Goal: Task Accomplishment & Management: Use online tool/utility

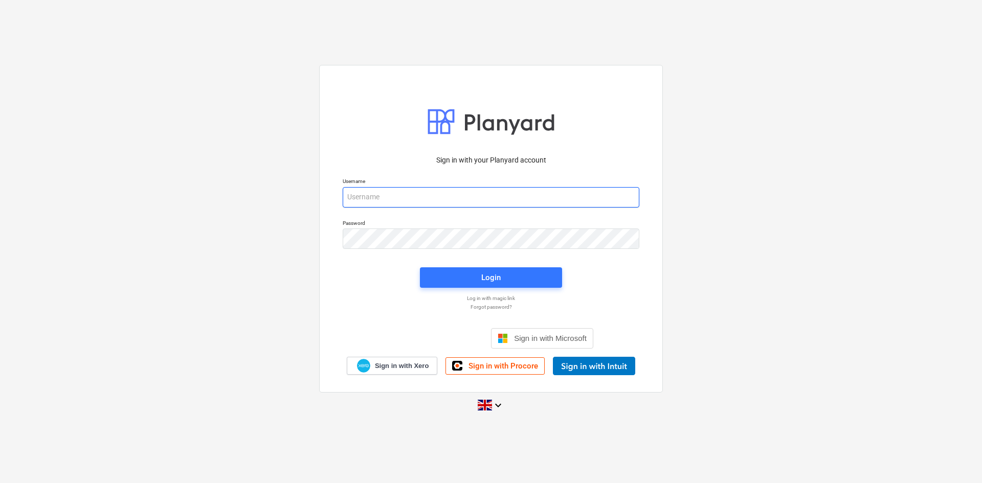
click at [405, 200] on input "email" at bounding box center [491, 197] width 297 height 20
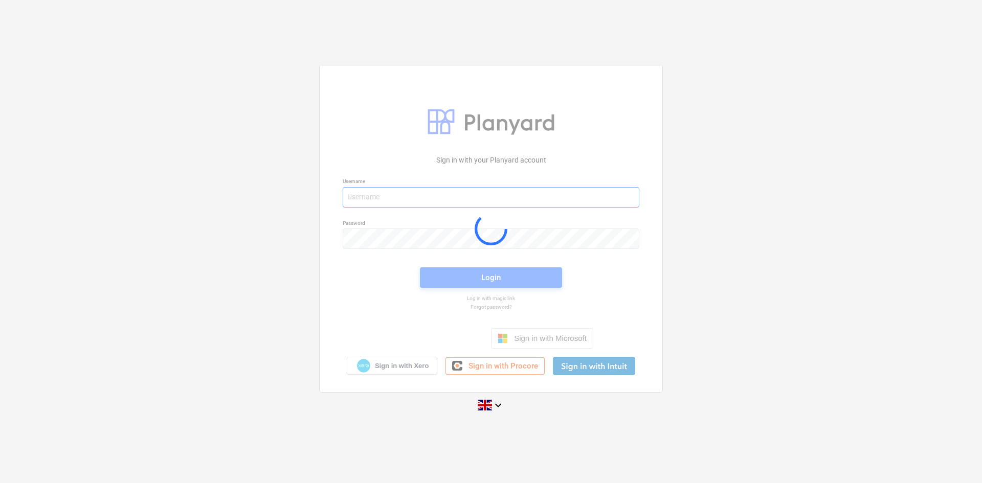
type input "[PERSON_NAME][EMAIL_ADDRESS][DOMAIN_NAME]"
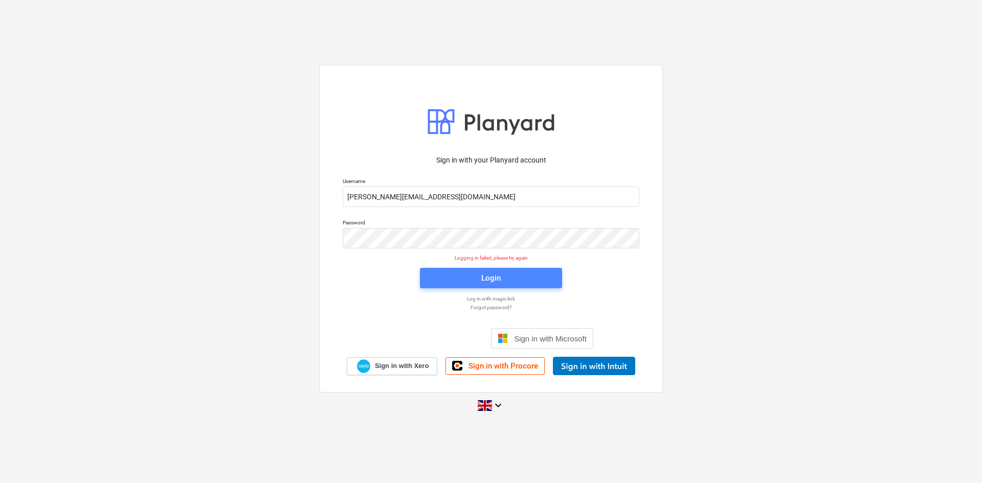
click at [471, 272] on span "Login" at bounding box center [491, 278] width 118 height 13
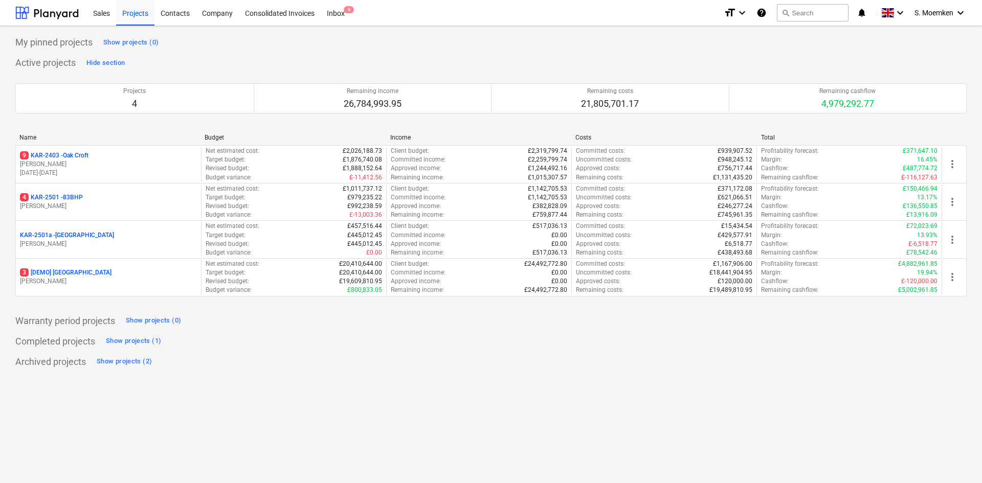
click at [327, 39] on div "My pinned projects Show projects (0)" at bounding box center [490, 42] width 951 height 16
click at [117, 194] on div "4 KAR-2501 - 83BHP" at bounding box center [108, 197] width 177 height 9
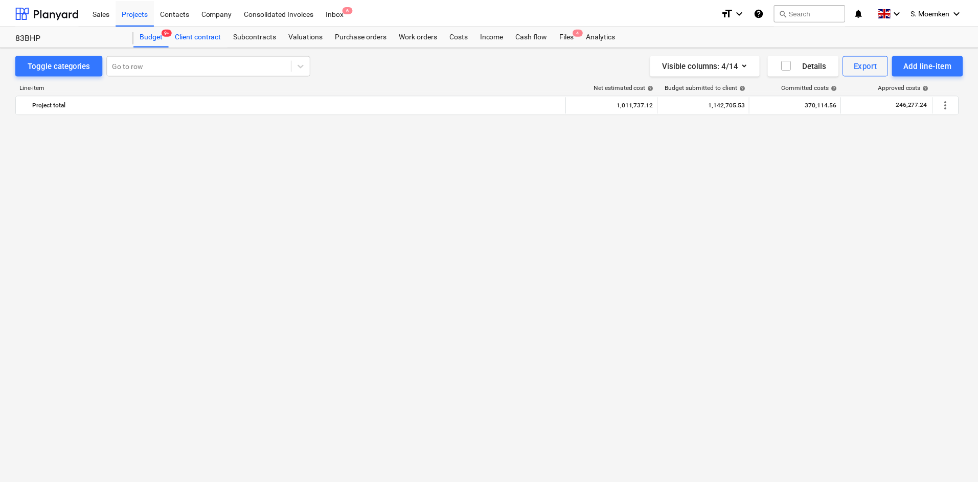
scroll to position [3687, 0]
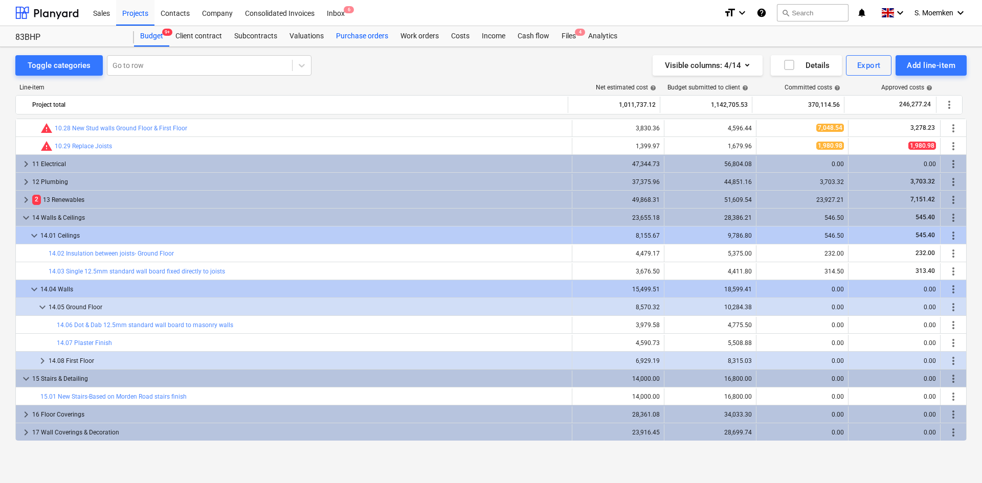
click at [364, 39] on div "Purchase orders" at bounding box center [362, 36] width 64 height 20
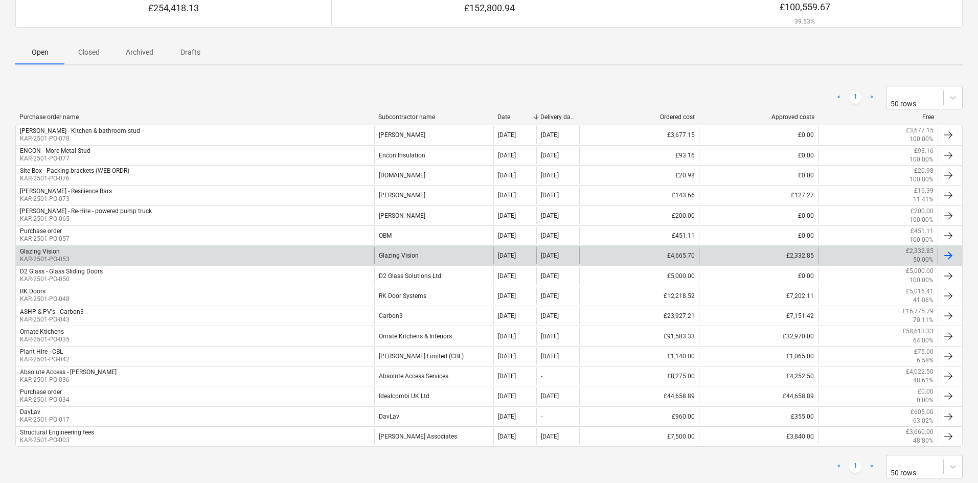
scroll to position [127, 0]
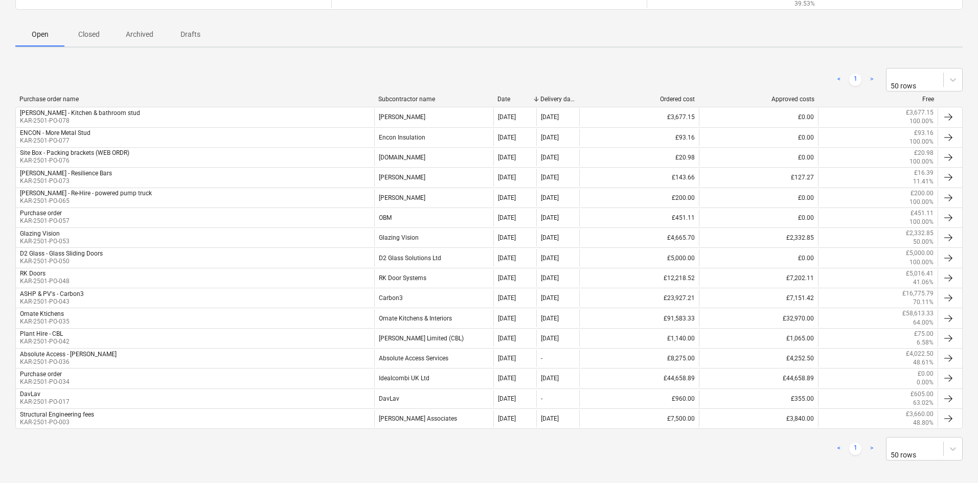
click at [81, 32] on p "Closed" at bounding box center [89, 34] width 25 height 11
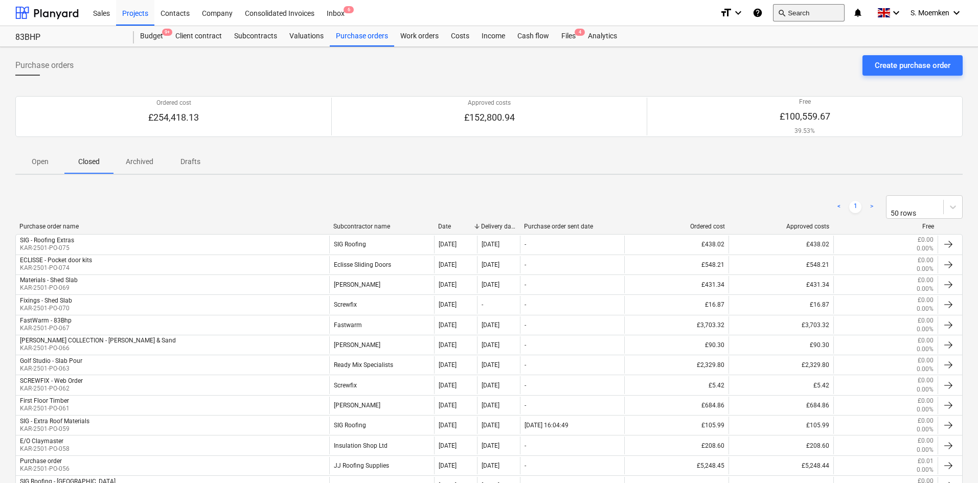
click at [799, 11] on button "search Search" at bounding box center [809, 12] width 72 height 17
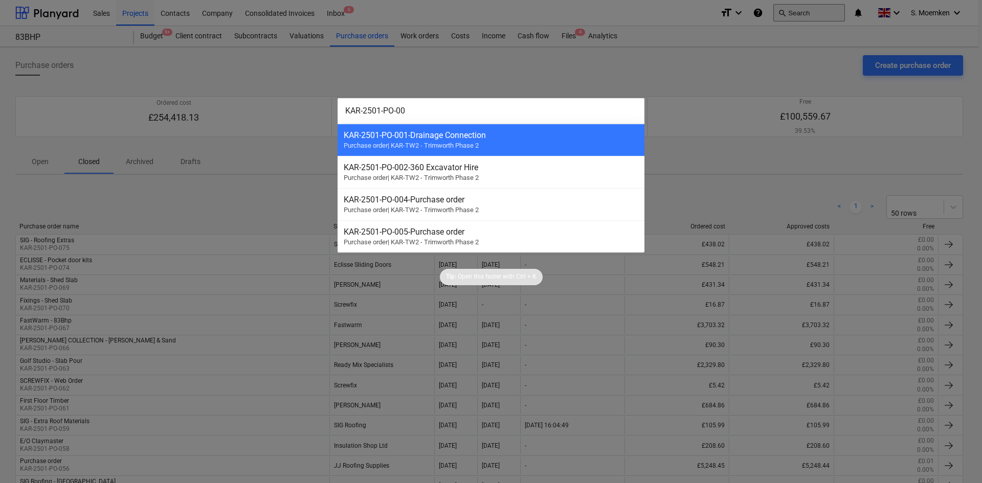
type input "KAR-2501-PO-006"
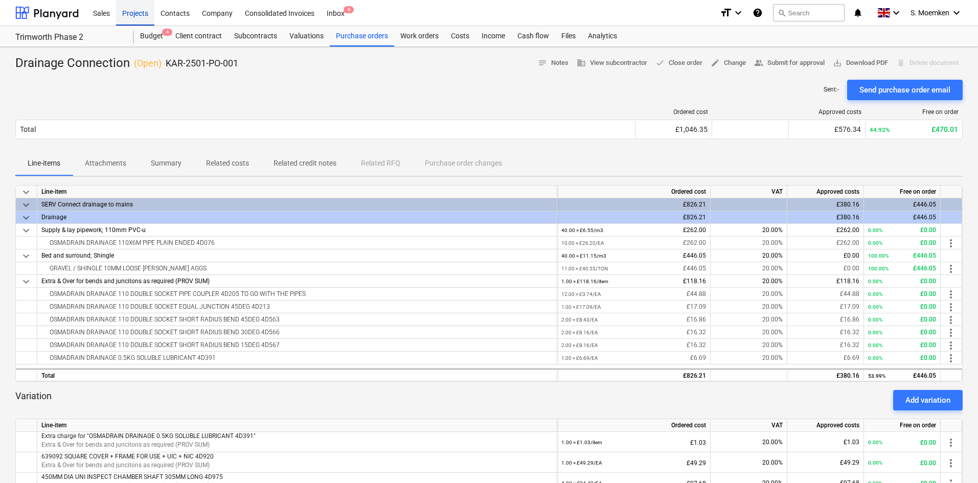
click at [139, 12] on div "Projects" at bounding box center [135, 12] width 38 height 26
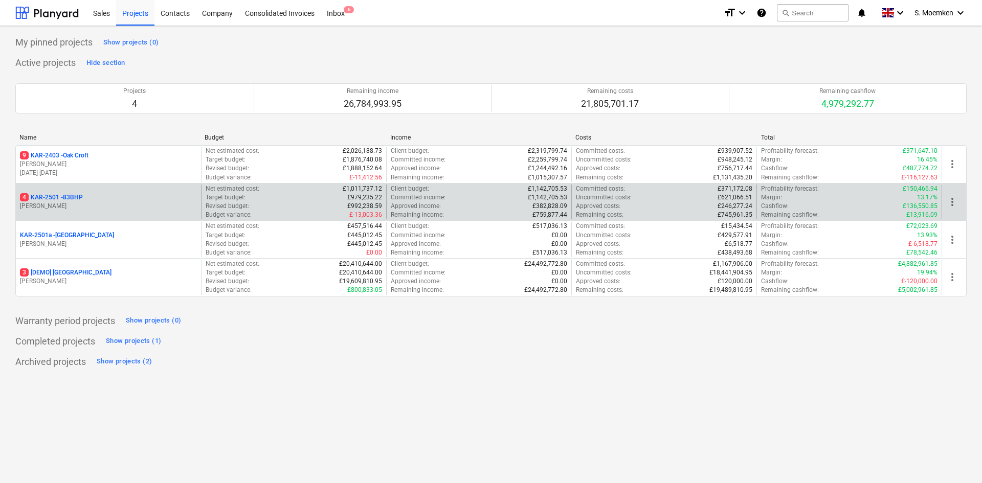
click at [133, 210] on p "[PERSON_NAME]" at bounding box center [108, 206] width 177 height 9
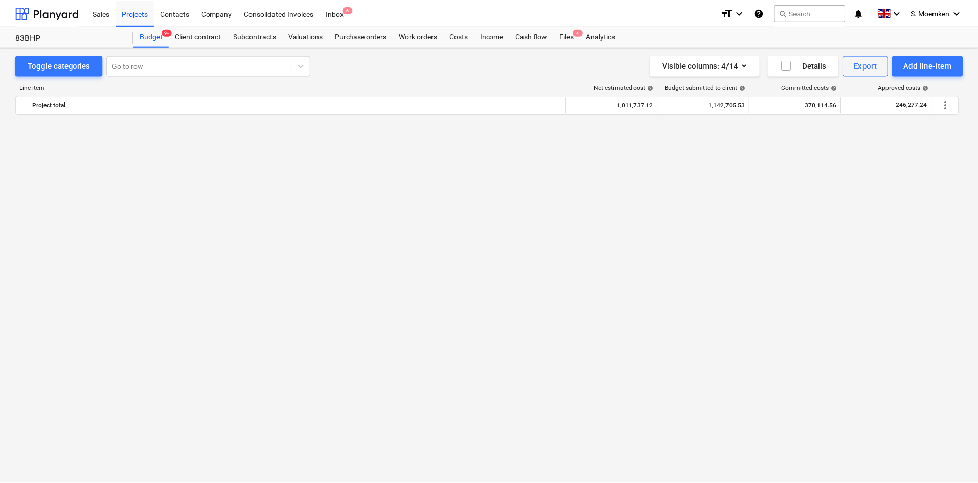
scroll to position [3687, 0]
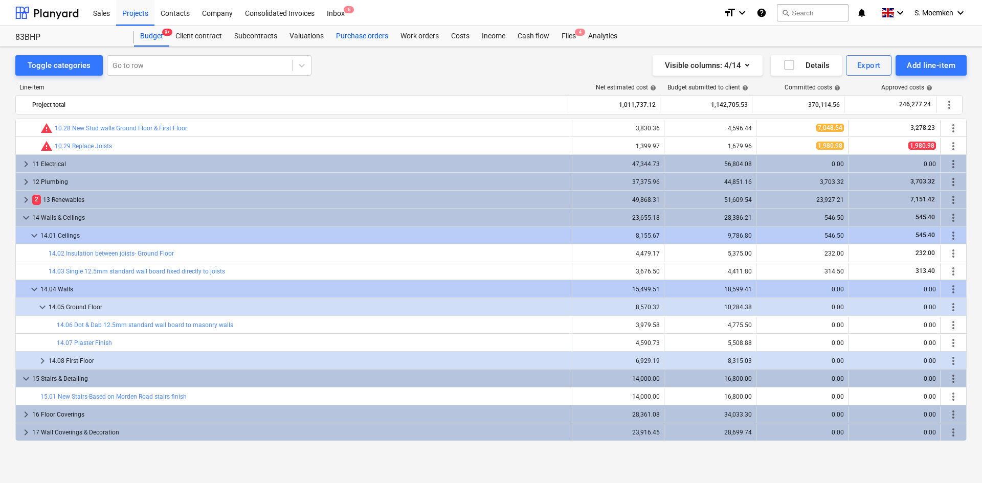
click at [358, 34] on div "Purchase orders" at bounding box center [362, 36] width 64 height 20
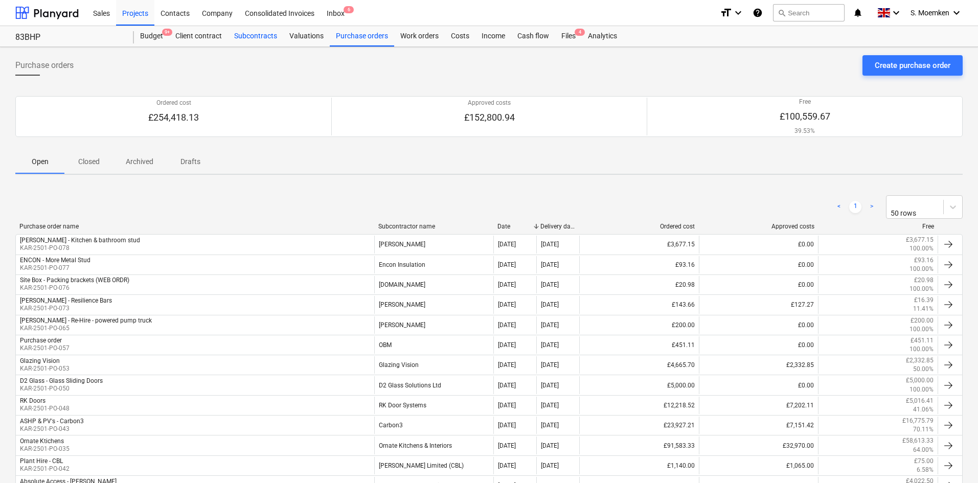
click at [251, 35] on div "Subcontracts" at bounding box center [255, 36] width 55 height 20
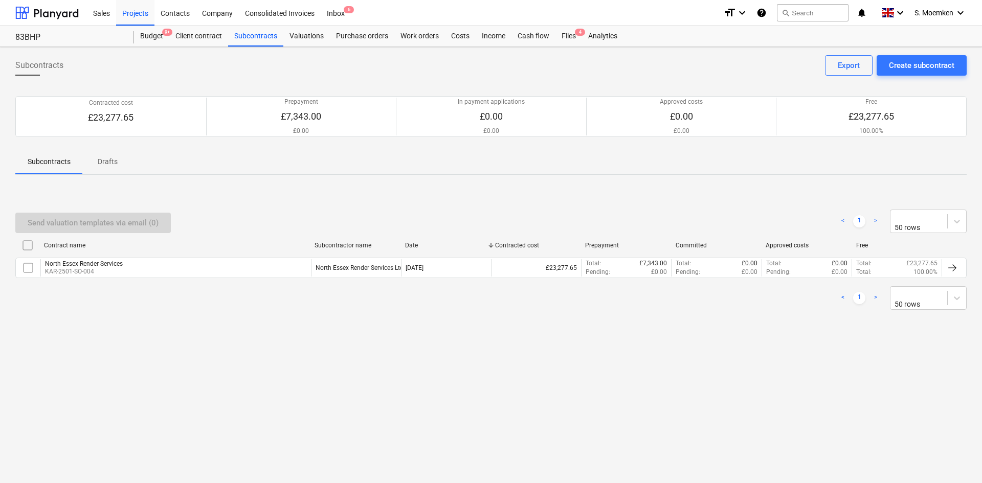
click at [102, 156] on p "Drafts" at bounding box center [107, 161] width 25 height 11
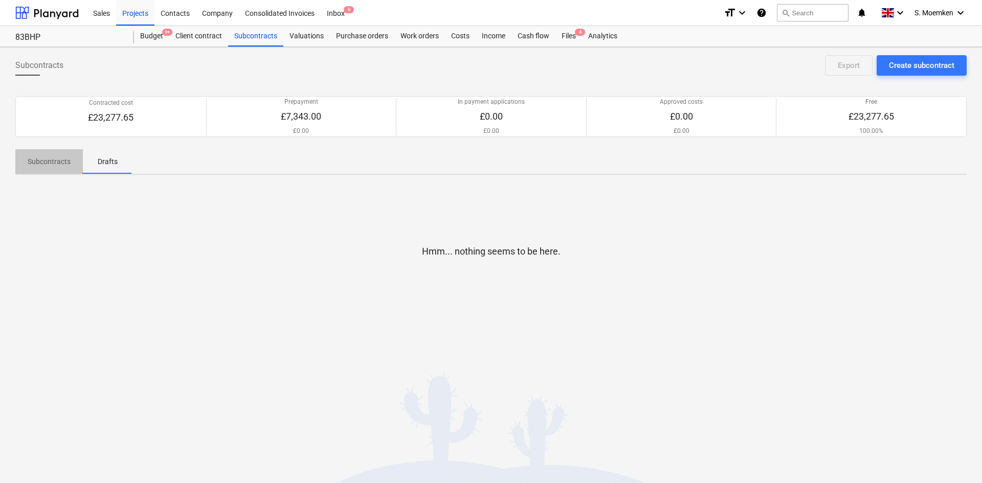
click at [47, 165] on p "Subcontracts" at bounding box center [49, 161] width 43 height 11
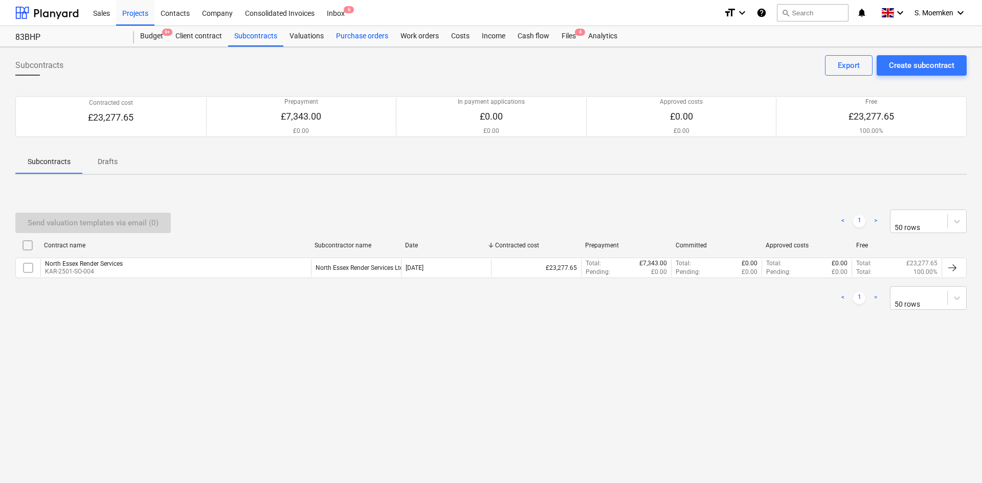
click at [367, 38] on div "Purchase orders" at bounding box center [362, 36] width 64 height 20
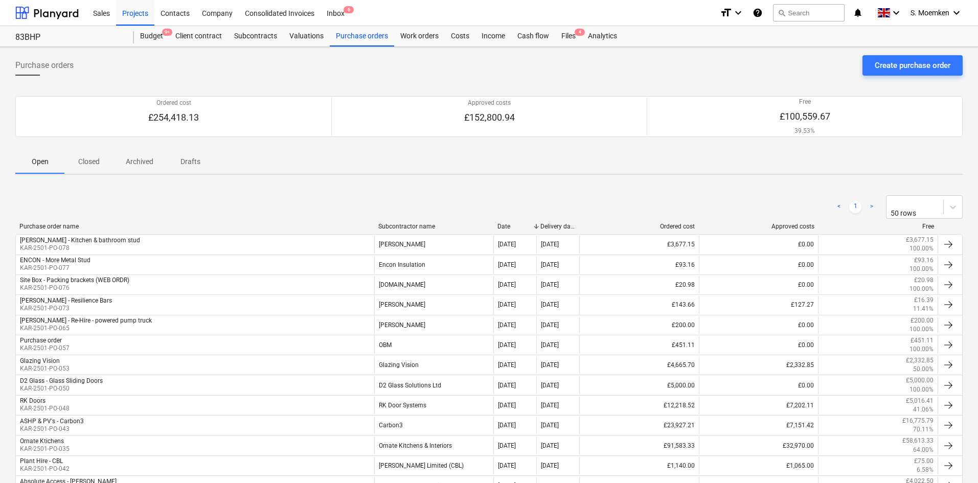
click at [90, 166] on p "Closed" at bounding box center [89, 161] width 25 height 11
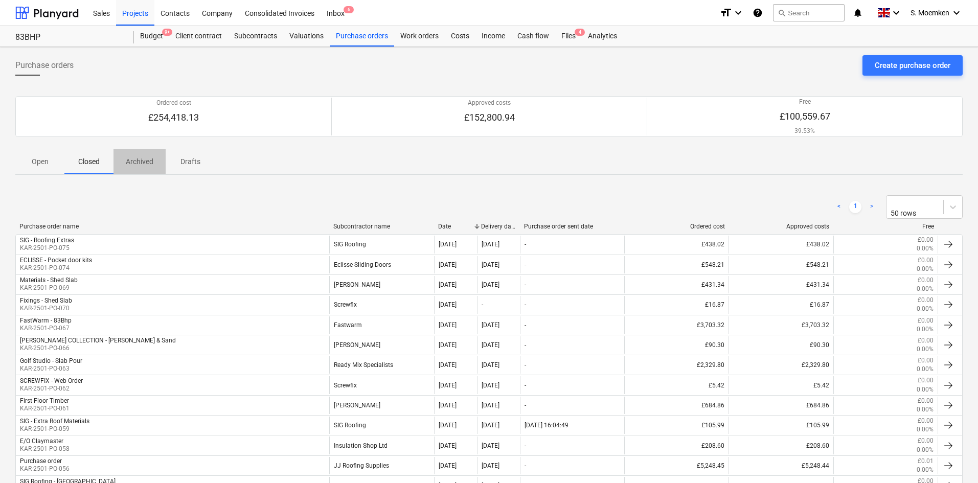
click at [139, 160] on p "Archived" at bounding box center [140, 161] width 28 height 11
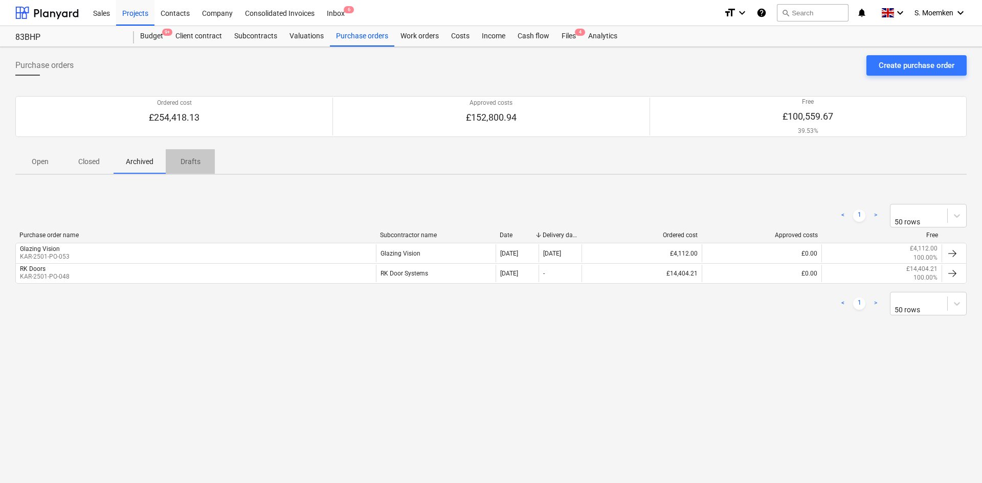
click at [183, 158] on p "Drafts" at bounding box center [190, 161] width 25 height 11
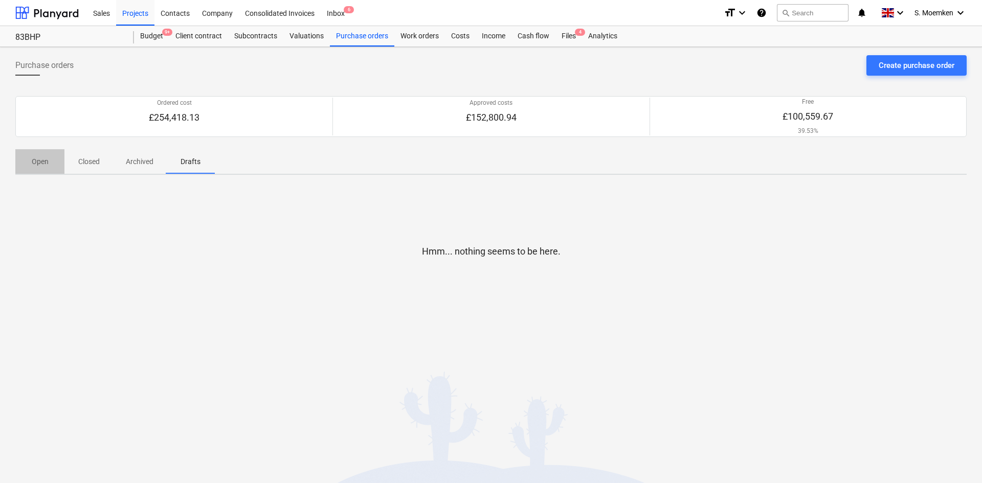
click at [36, 170] on span "Open" at bounding box center [39, 161] width 49 height 17
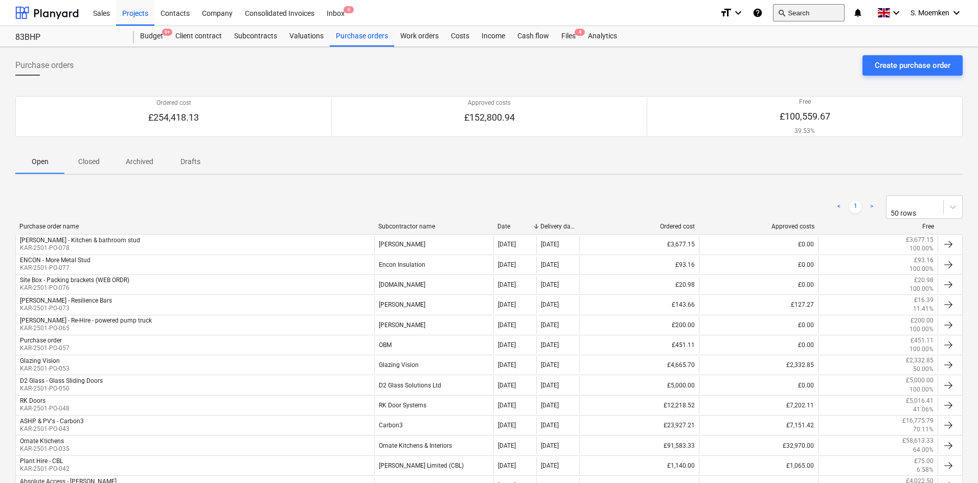
click at [805, 15] on button "search Search" at bounding box center [809, 12] width 72 height 17
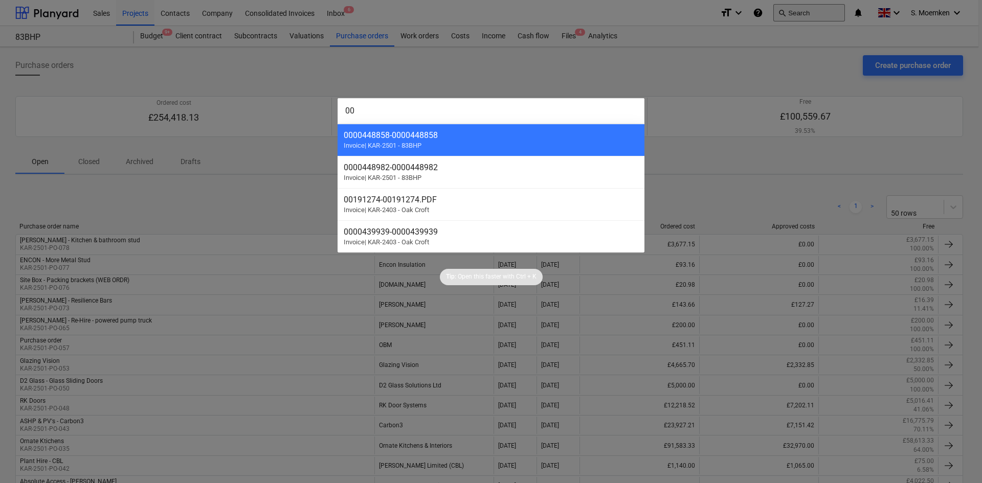
type input "0"
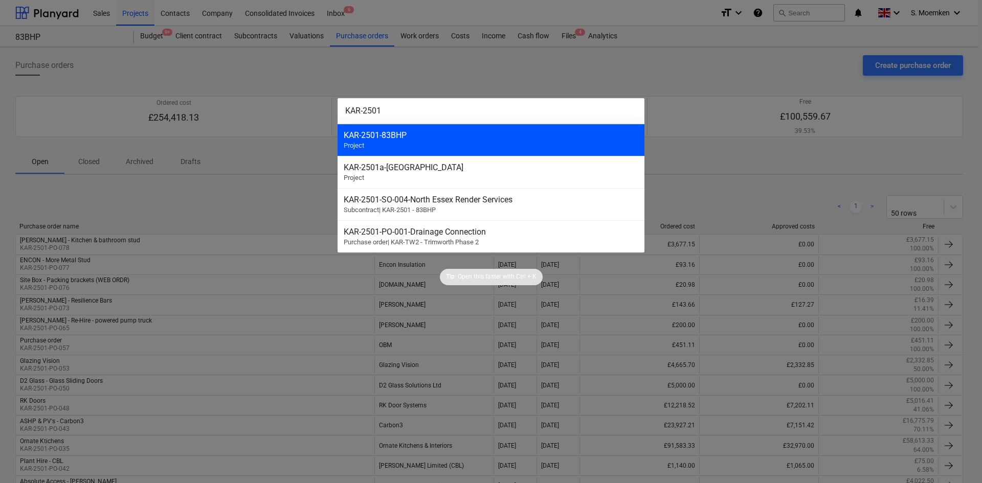
type input "KAR-2501"
click at [460, 150] on div "KAR-2501 - 83BHP Project" at bounding box center [491, 140] width 307 height 32
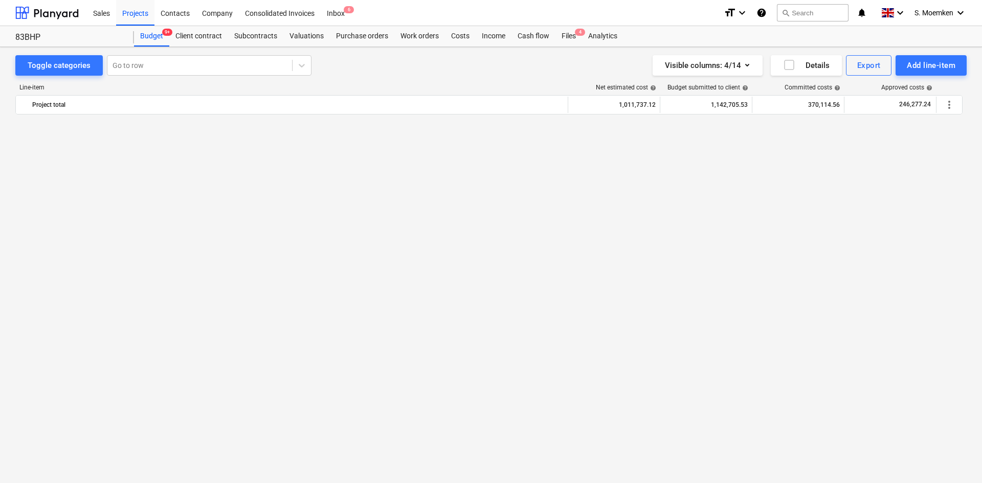
scroll to position [3687, 0]
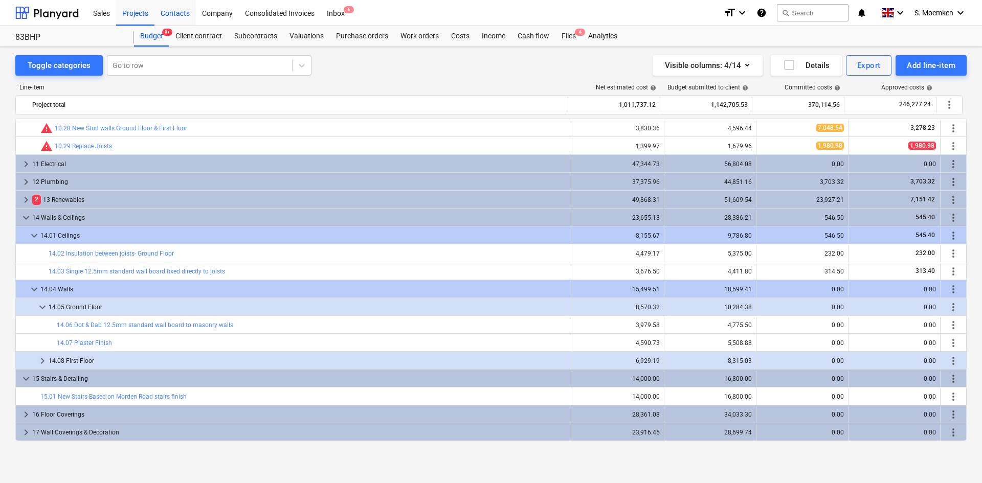
click at [177, 9] on div "Contacts" at bounding box center [174, 12] width 41 height 26
click at [134, 7] on div "Projects" at bounding box center [135, 12] width 38 height 26
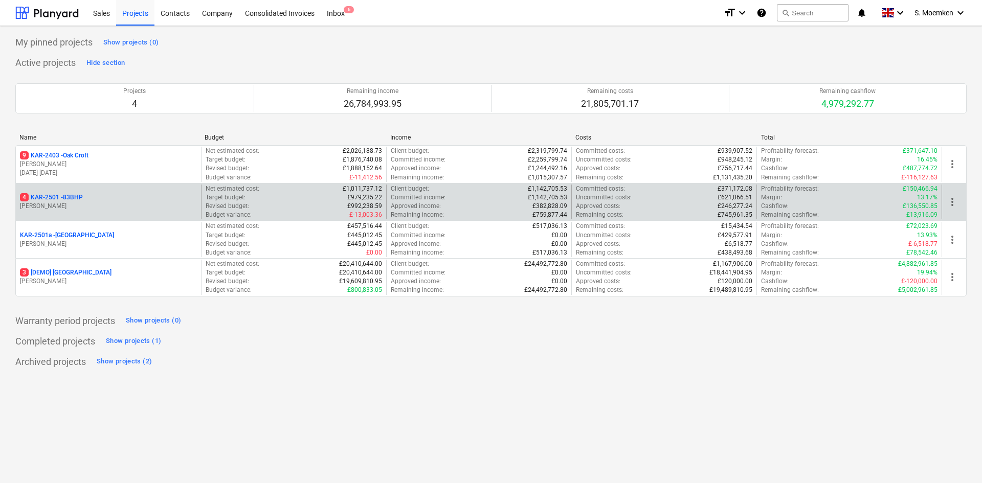
click at [125, 208] on p "[PERSON_NAME]" at bounding box center [108, 206] width 177 height 9
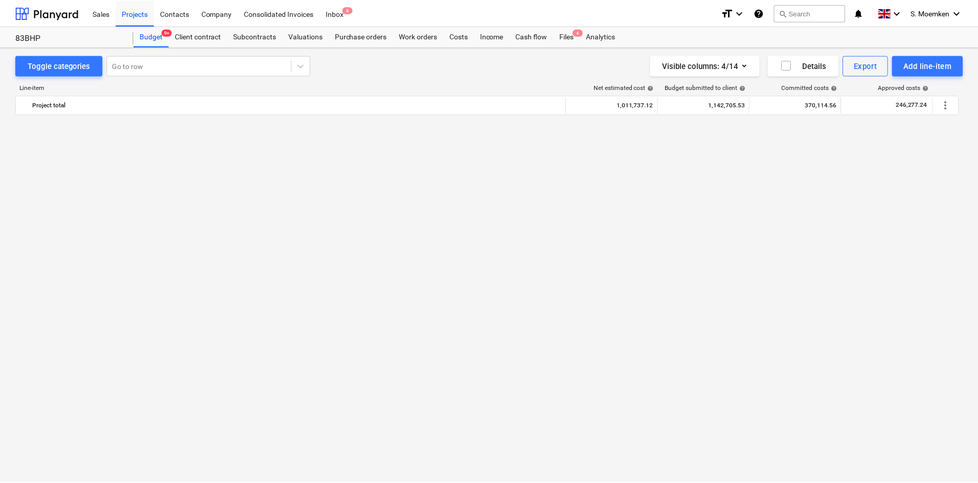
scroll to position [3687, 0]
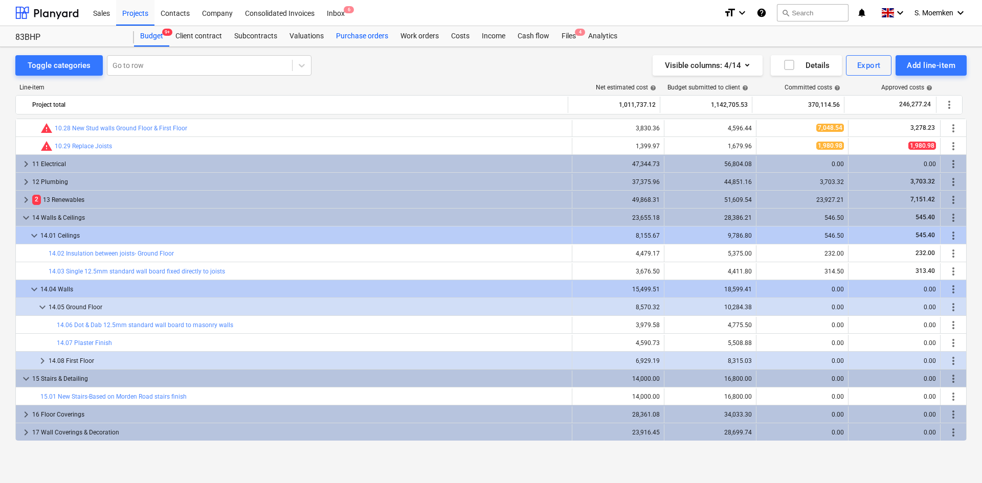
click at [363, 37] on div "Purchase orders" at bounding box center [362, 36] width 64 height 20
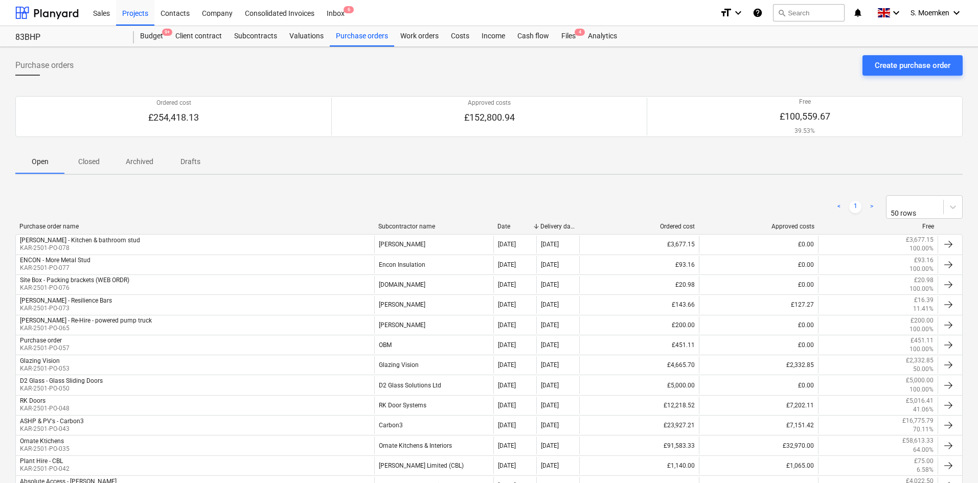
click at [82, 163] on p "Closed" at bounding box center [89, 161] width 25 height 11
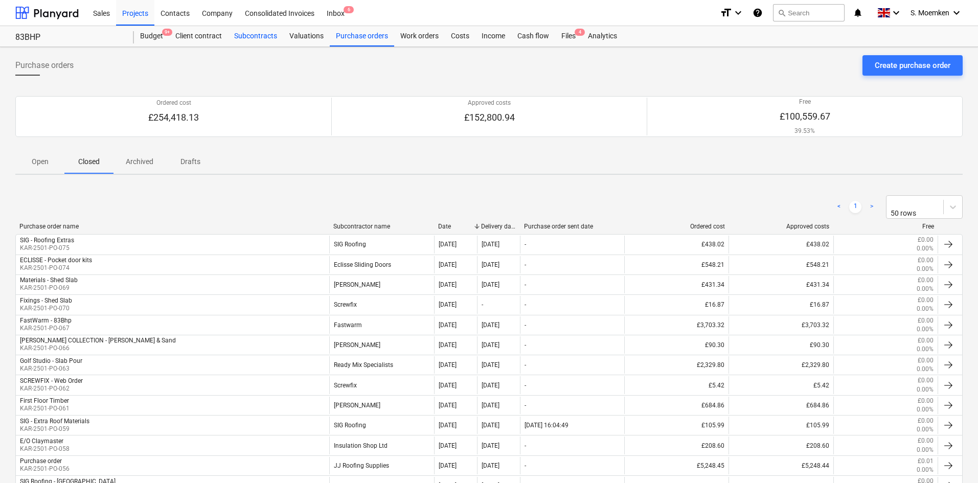
click at [263, 34] on div "Subcontracts" at bounding box center [255, 36] width 55 height 20
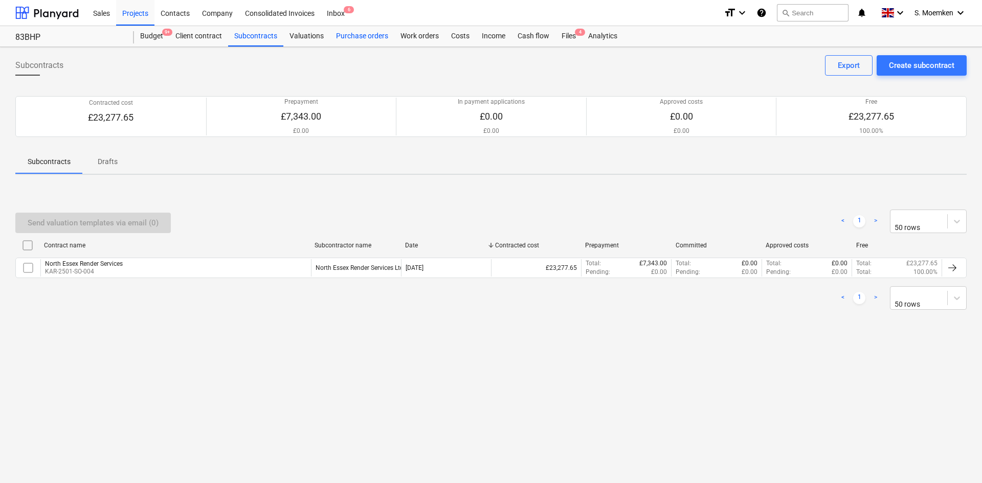
click at [369, 38] on div "Purchase orders" at bounding box center [362, 36] width 64 height 20
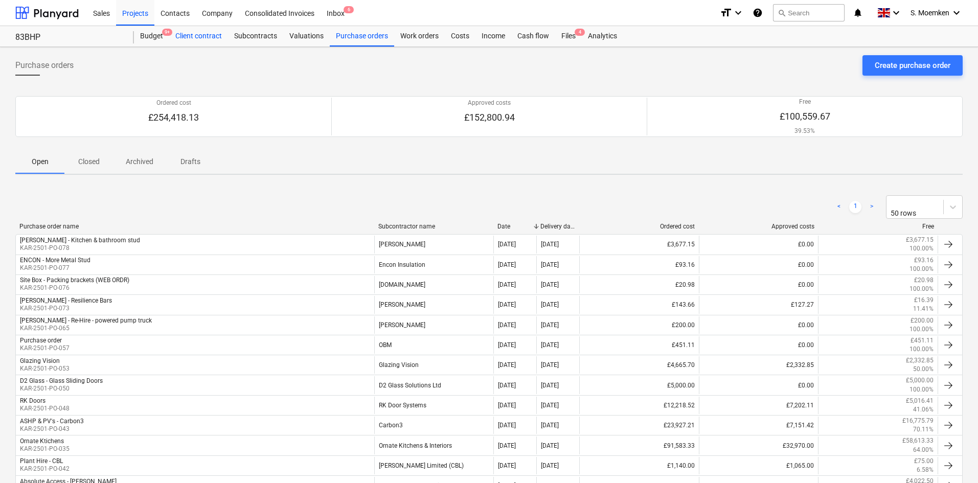
click at [202, 38] on div "Client contract" at bounding box center [198, 36] width 59 height 20
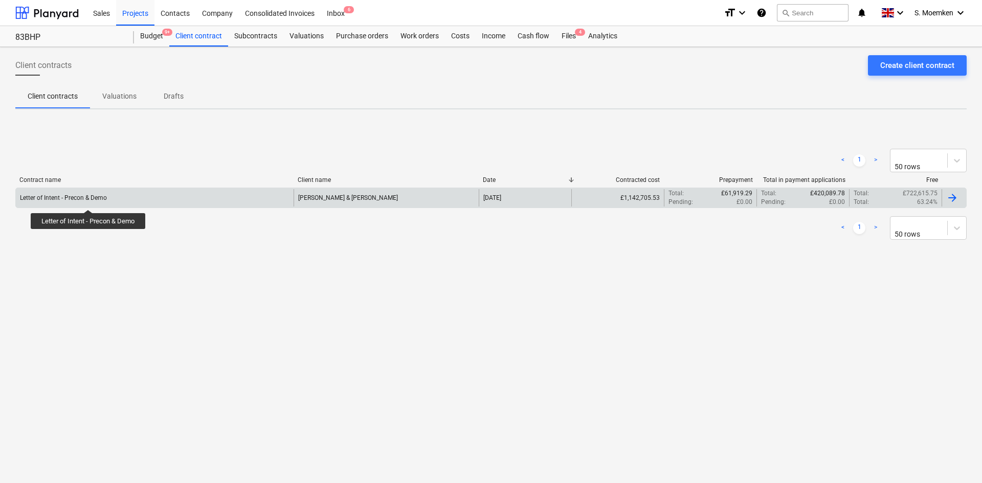
click at [88, 200] on div "Letter of Intent - Precon & Demo" at bounding box center [63, 197] width 87 height 7
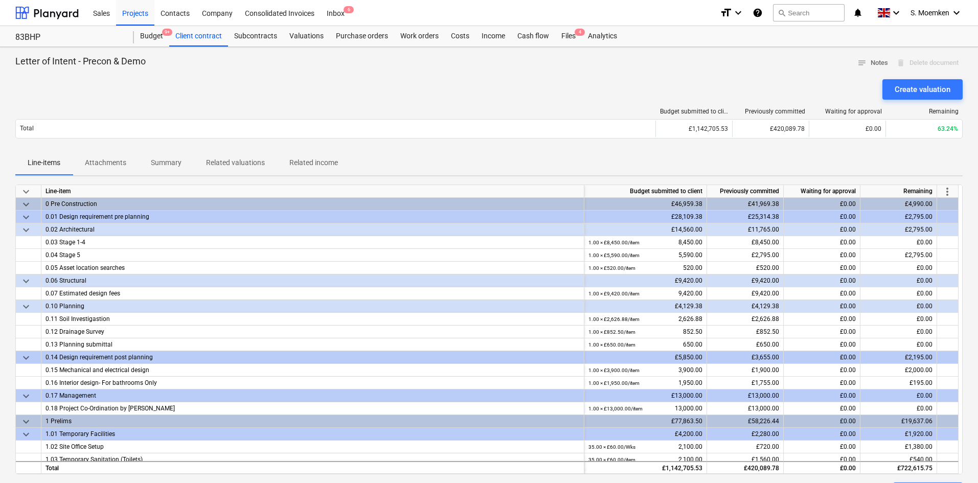
click at [27, 193] on span "keyboard_arrow_down" at bounding box center [26, 192] width 12 height 12
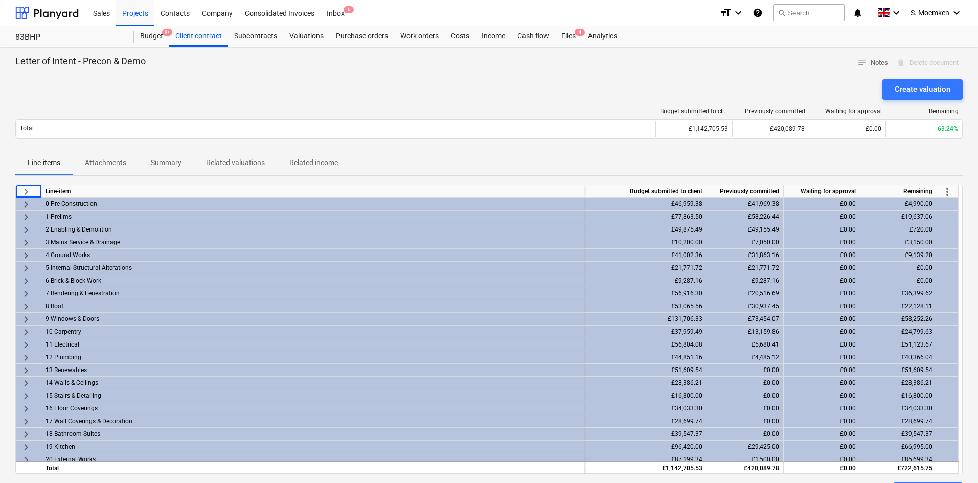
scroll to position [69, 0]
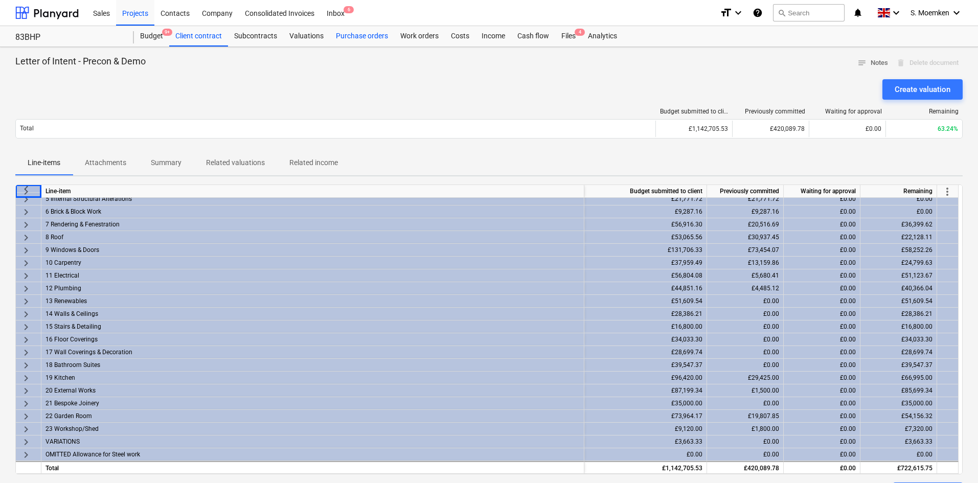
click at [358, 40] on div "Purchase orders" at bounding box center [362, 36] width 64 height 20
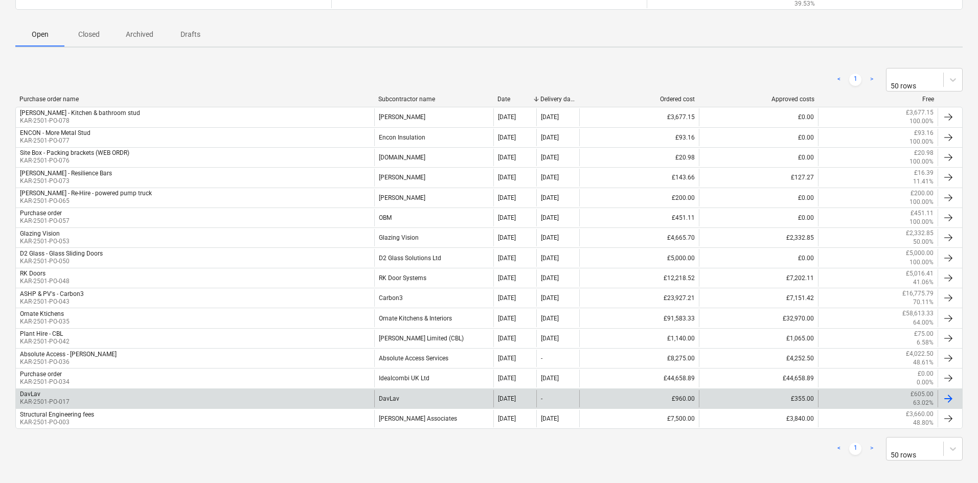
scroll to position [76, 0]
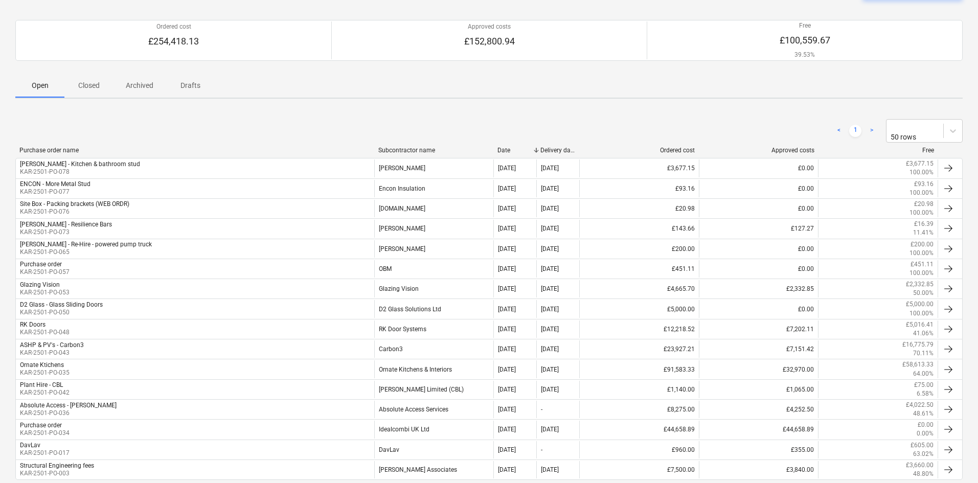
click at [43, 147] on div "Purchase order name" at bounding box center [194, 150] width 351 height 7
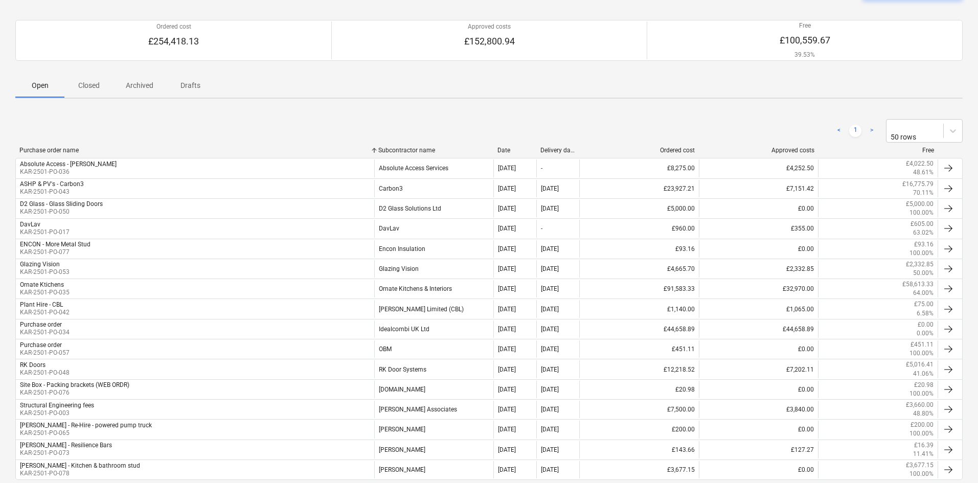
click at [47, 147] on div "Purchase order name" at bounding box center [194, 150] width 351 height 7
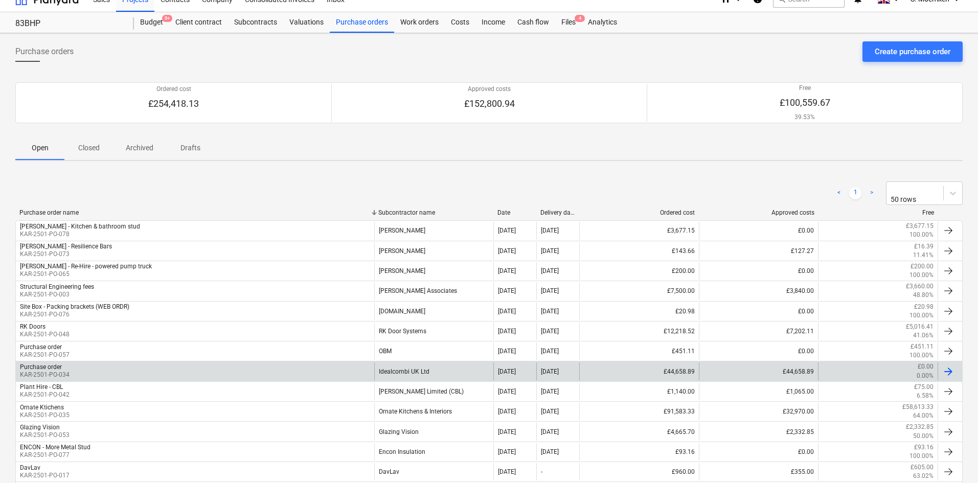
scroll to position [0, 0]
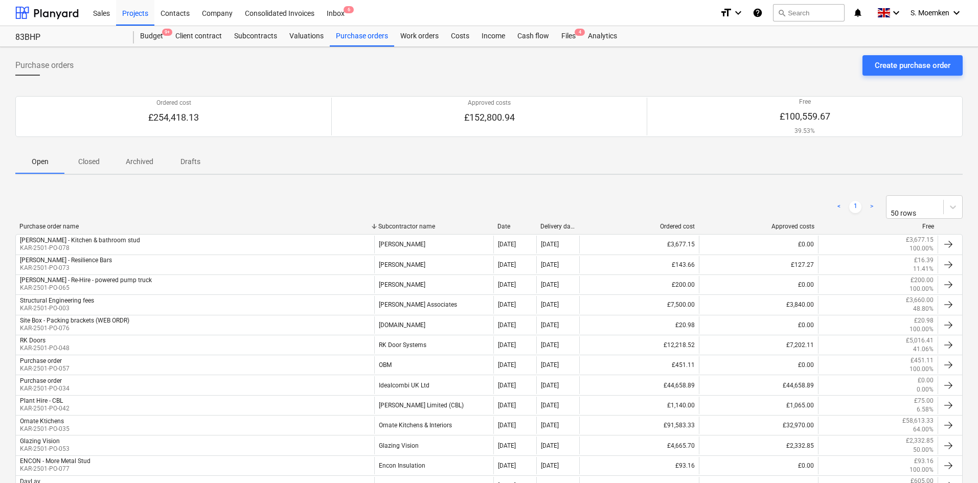
click at [92, 158] on p "Closed" at bounding box center [89, 161] width 25 height 11
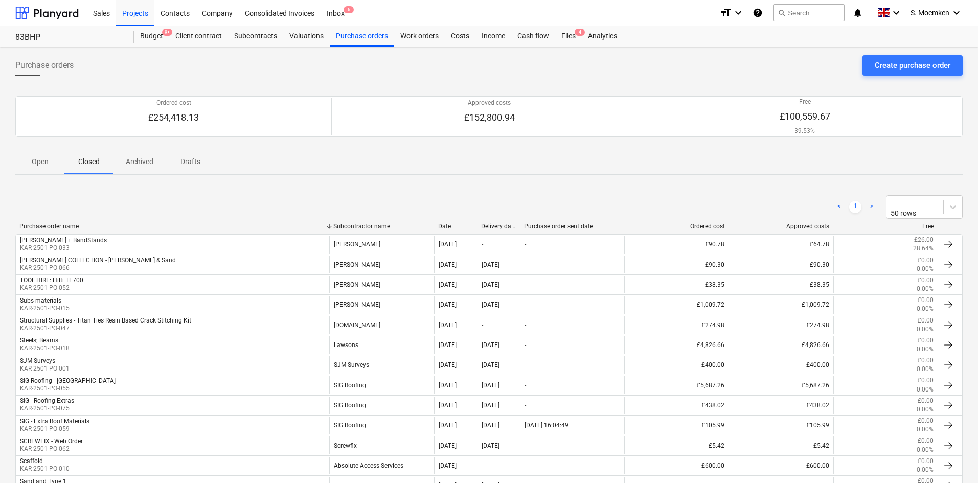
click at [69, 223] on div "Purchase order name" at bounding box center [172, 226] width 306 height 7
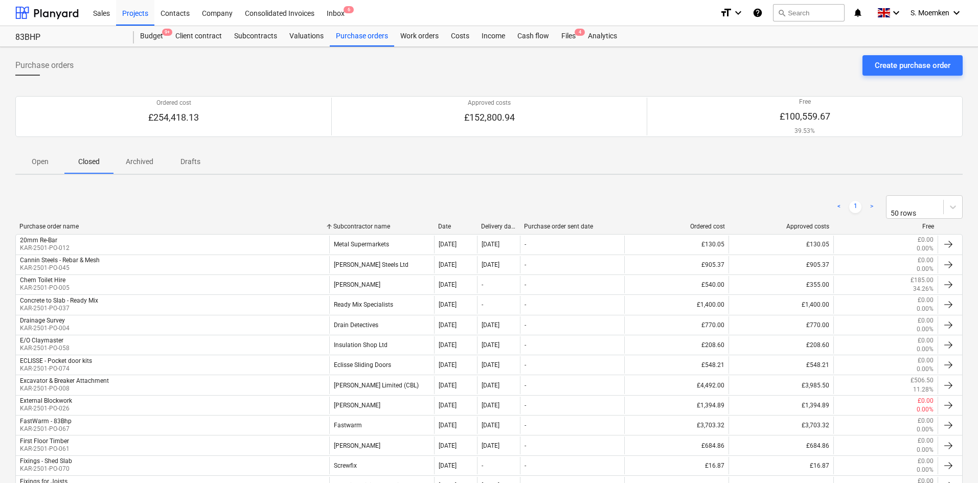
click at [69, 223] on div "Purchase order name" at bounding box center [172, 226] width 306 height 7
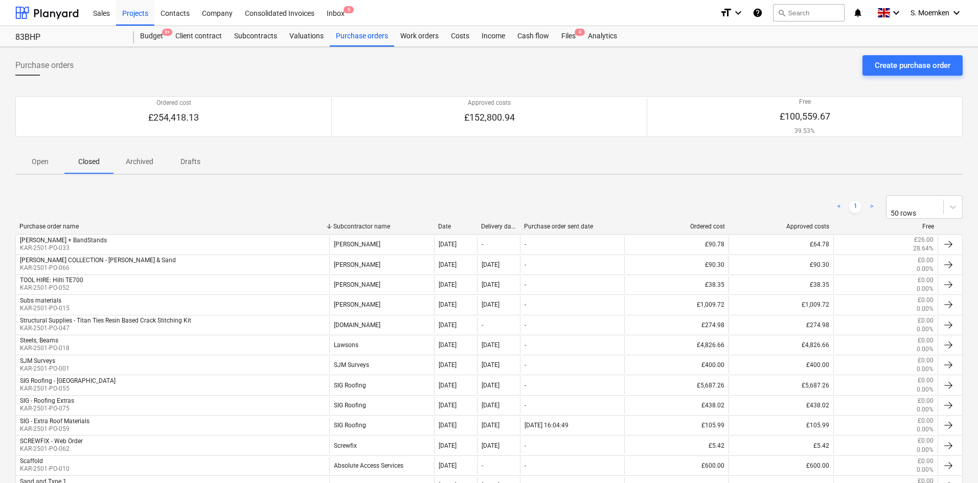
click at [69, 223] on div "Purchase order name" at bounding box center [172, 226] width 306 height 7
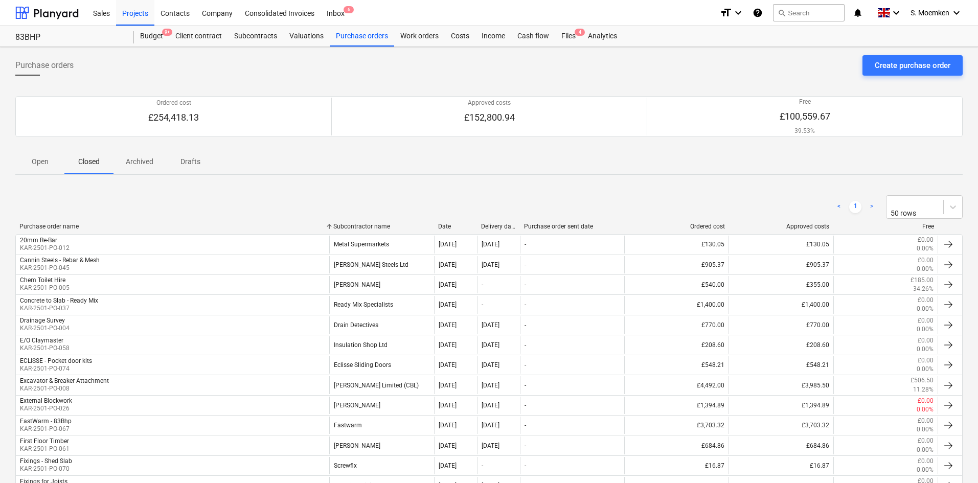
click at [444, 225] on div "Date" at bounding box center [455, 226] width 35 height 7
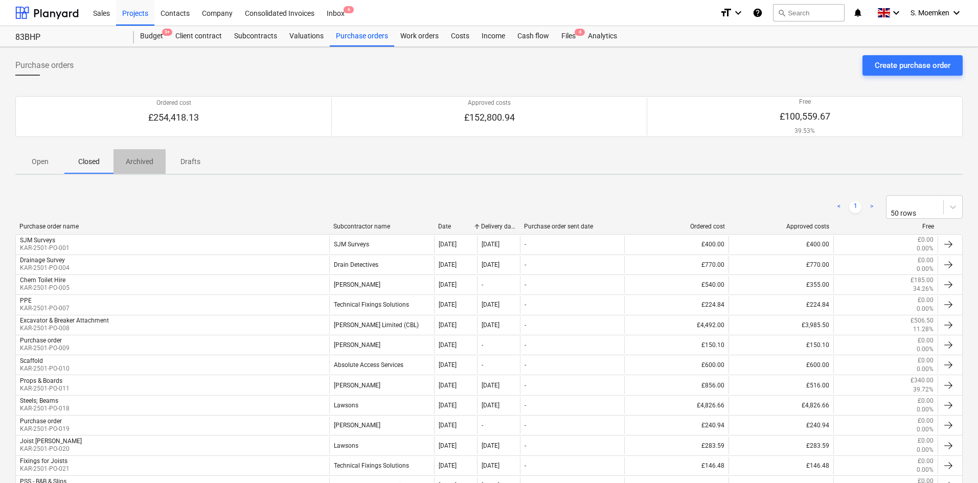
click at [144, 153] on span "Archived" at bounding box center [140, 161] width 52 height 17
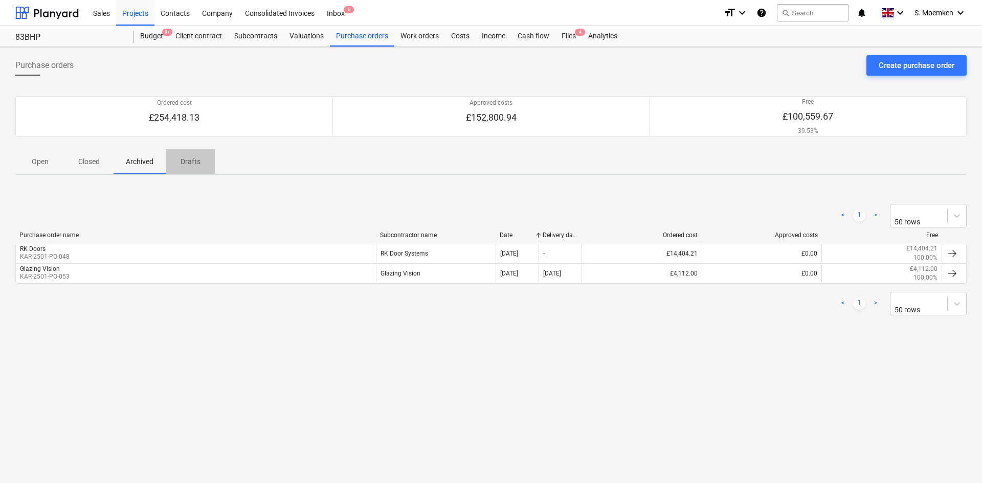
click at [195, 168] on span "Drafts" at bounding box center [190, 161] width 49 height 17
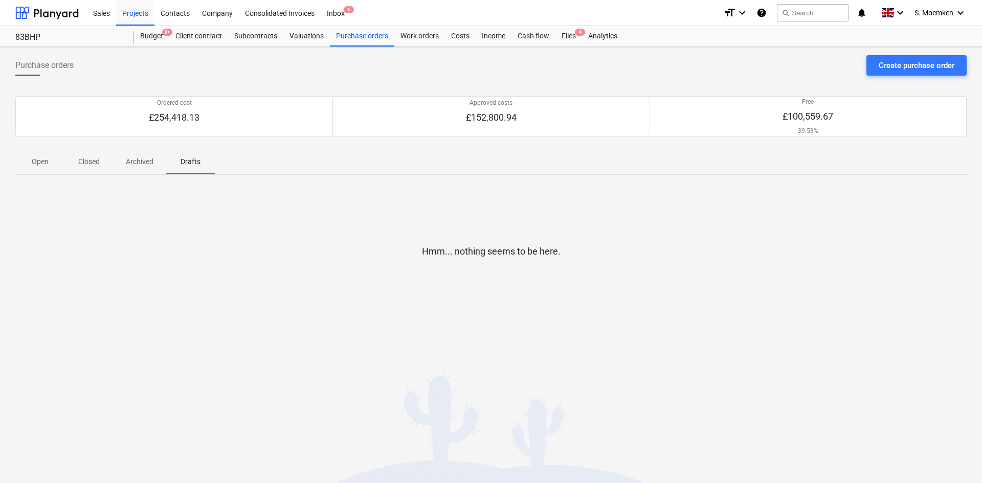
click at [35, 161] on p "Open" at bounding box center [40, 161] width 25 height 11
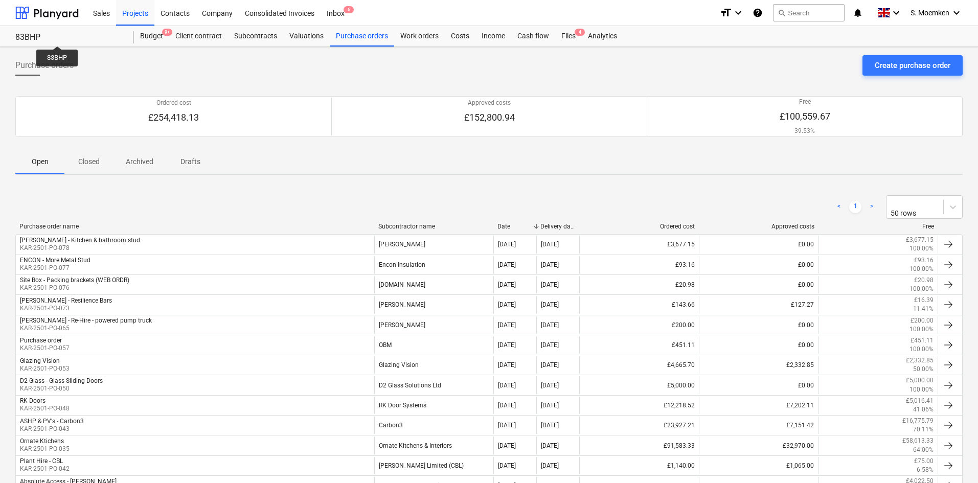
click at [57, 37] on div "83BHP" at bounding box center [68, 37] width 106 height 11
click at [144, 15] on div "Projects" at bounding box center [135, 12] width 38 height 26
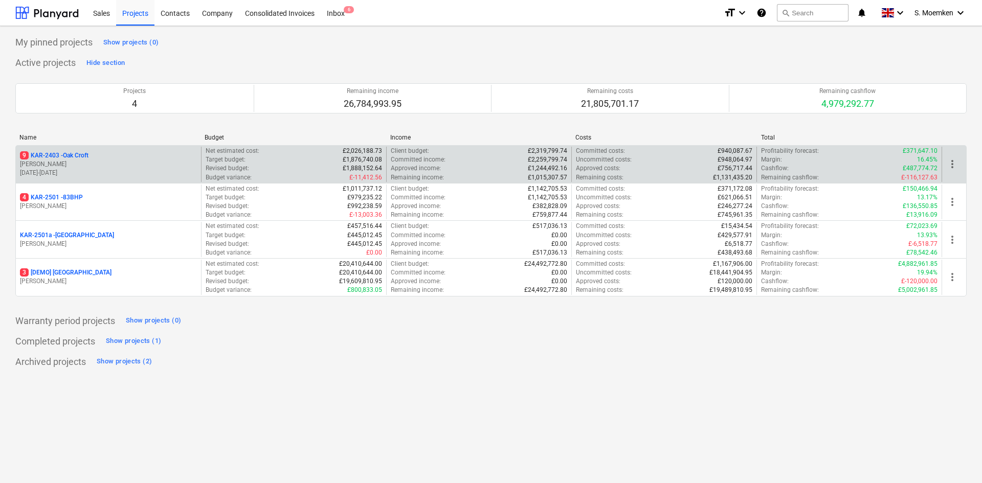
click at [120, 167] on p "[PERSON_NAME]" at bounding box center [108, 164] width 177 height 9
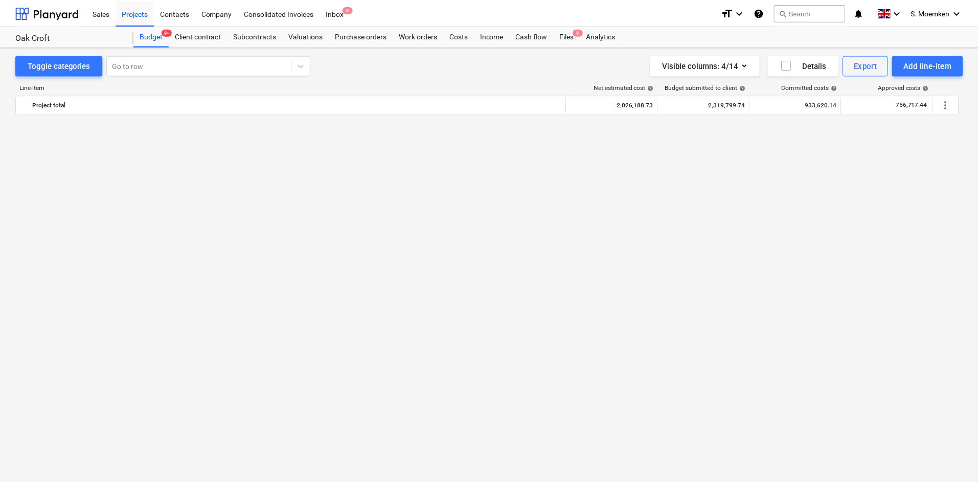
scroll to position [877, 0]
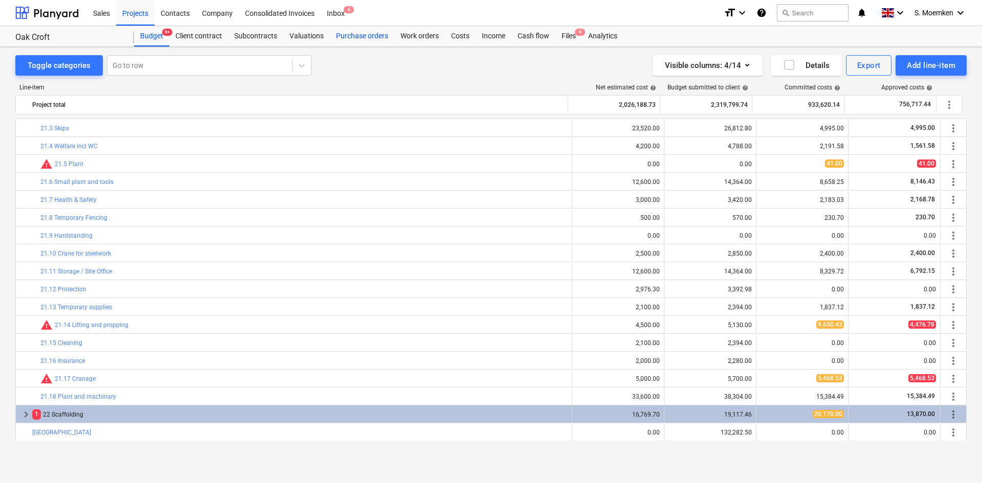
click at [368, 40] on div "Purchase orders" at bounding box center [362, 36] width 64 height 20
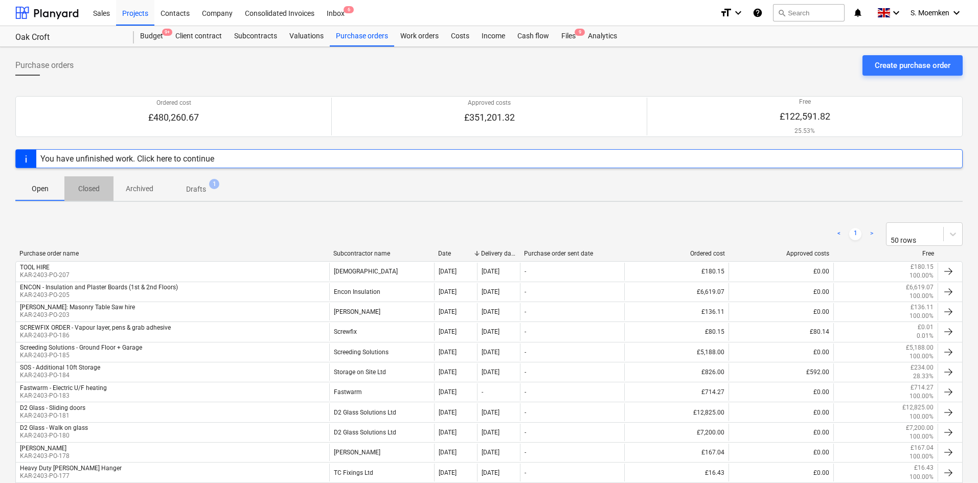
click at [88, 183] on span "Closed" at bounding box center [88, 189] width 49 height 17
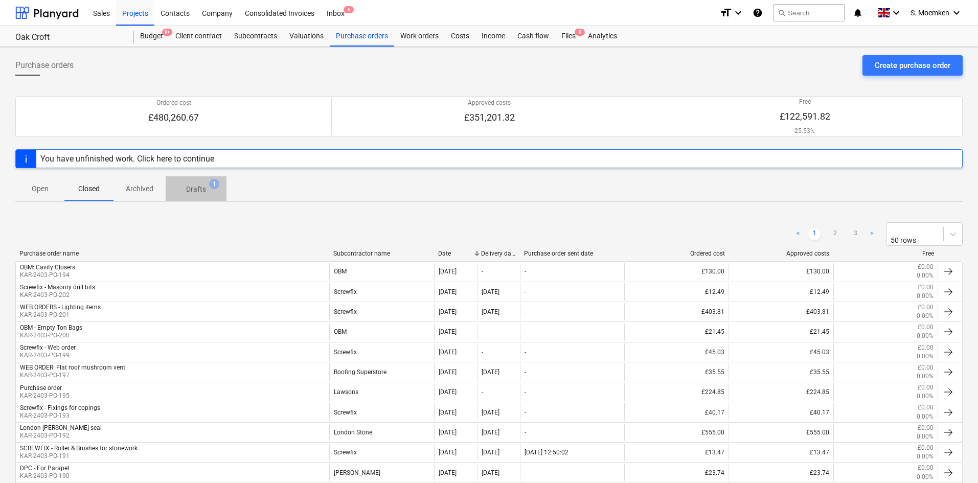
click at [198, 190] on p "Drafts" at bounding box center [196, 189] width 20 height 11
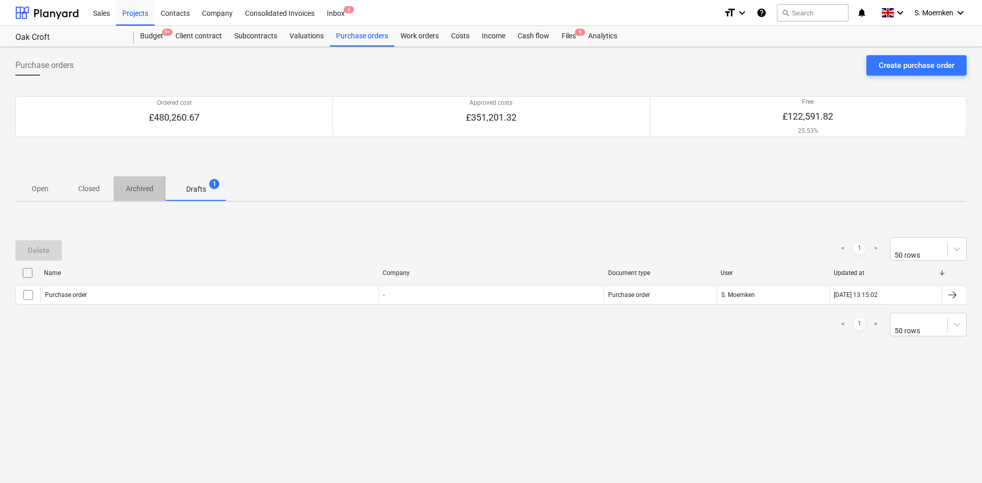
click at [145, 191] on p "Archived" at bounding box center [140, 189] width 28 height 11
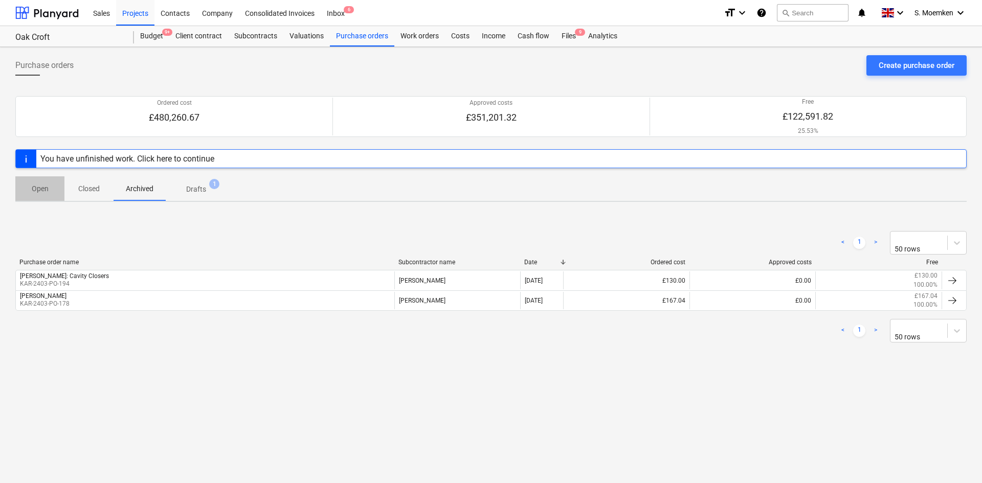
click at [36, 190] on p "Open" at bounding box center [40, 189] width 25 height 11
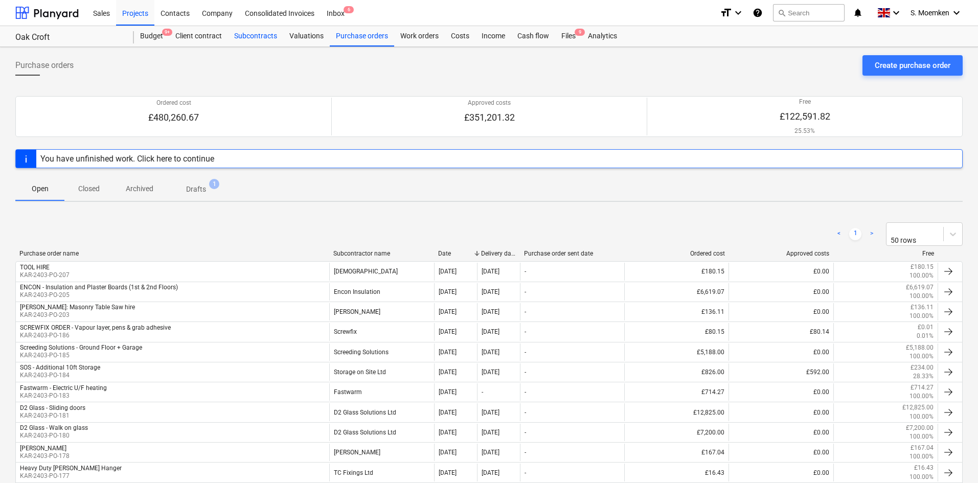
click at [263, 40] on div "Subcontracts" at bounding box center [255, 36] width 55 height 20
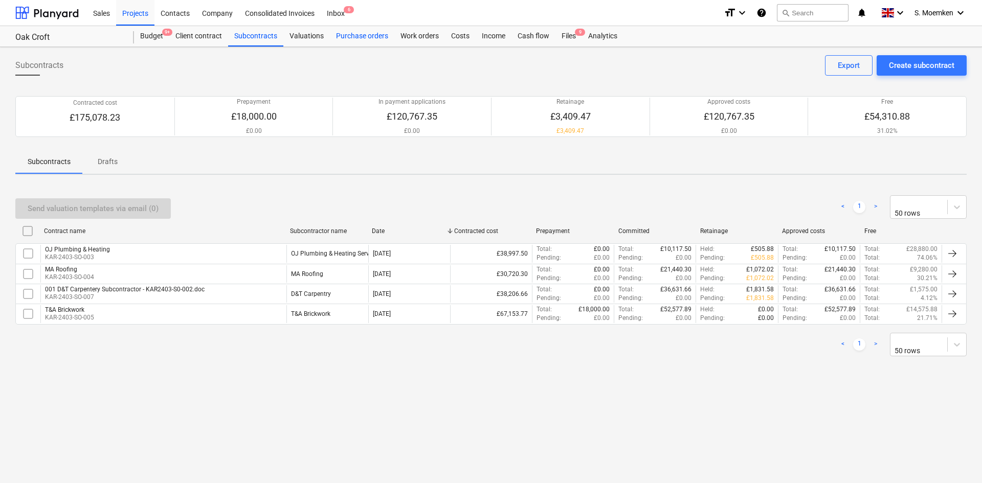
click at [364, 33] on div "Purchase orders" at bounding box center [362, 36] width 64 height 20
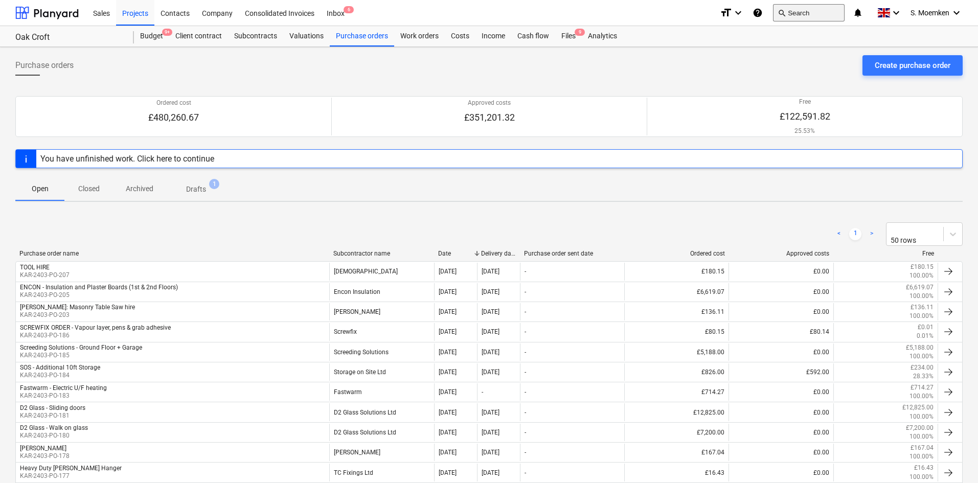
click at [793, 12] on button "search Search" at bounding box center [809, 12] width 72 height 17
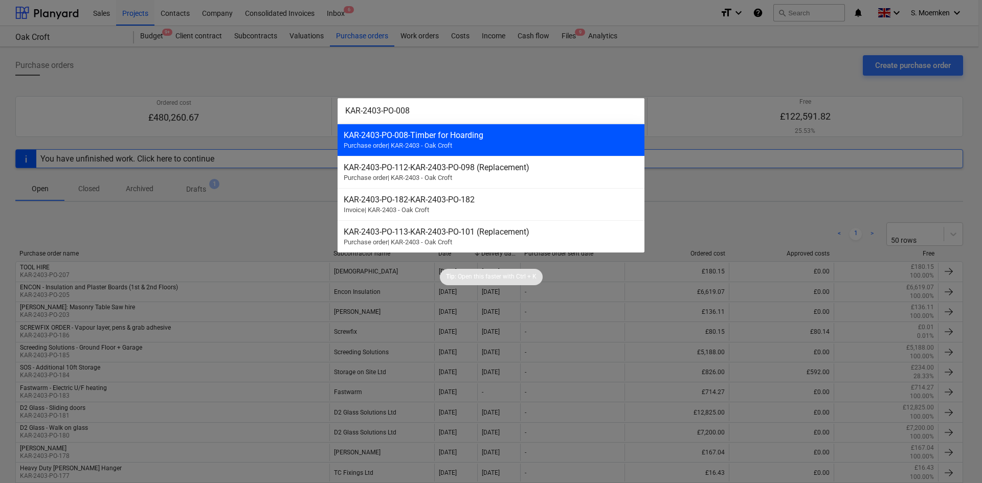
type input "KAR-2403-PO-008"
click at [471, 143] on div "KAR-2403-PO-008 - Timber for Hoarding Purchase order | KAR-2403 - Oak Croft" at bounding box center [491, 140] width 307 height 32
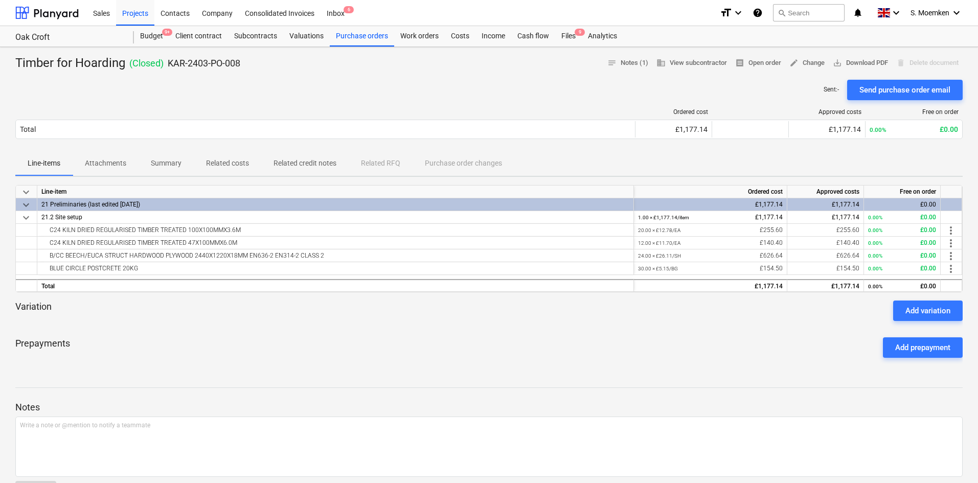
click at [88, 155] on span "Attachments" at bounding box center [106, 163] width 66 height 17
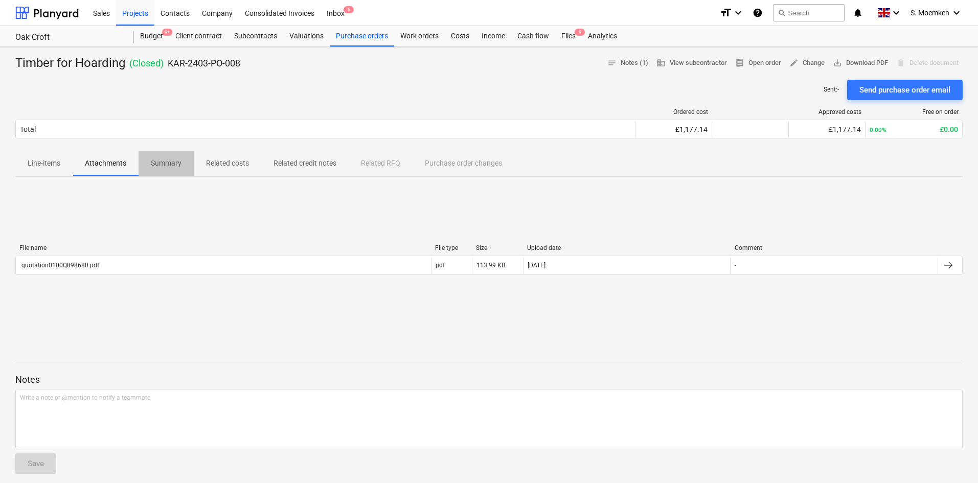
click at [160, 162] on p "Summary" at bounding box center [166, 163] width 31 height 11
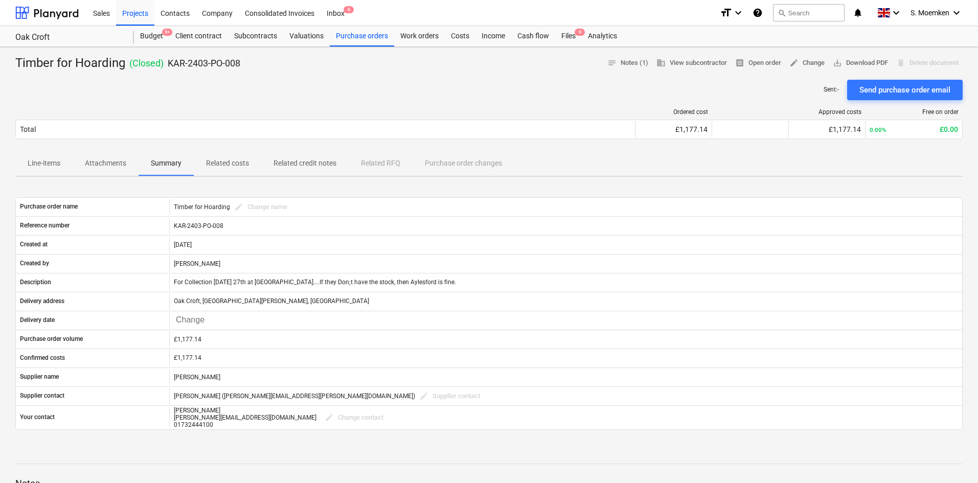
click at [107, 160] on p "Attachments" at bounding box center [105, 163] width 41 height 11
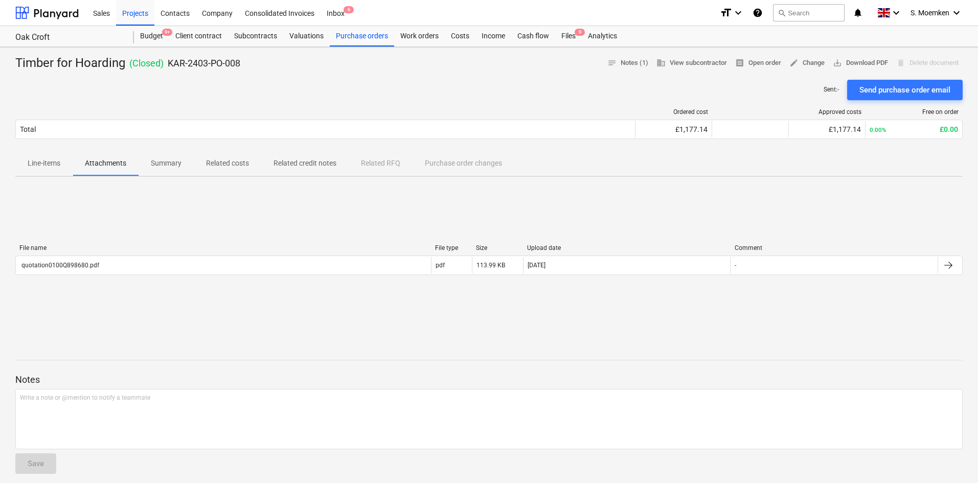
click at [38, 168] on p "Line-items" at bounding box center [44, 163] width 33 height 11
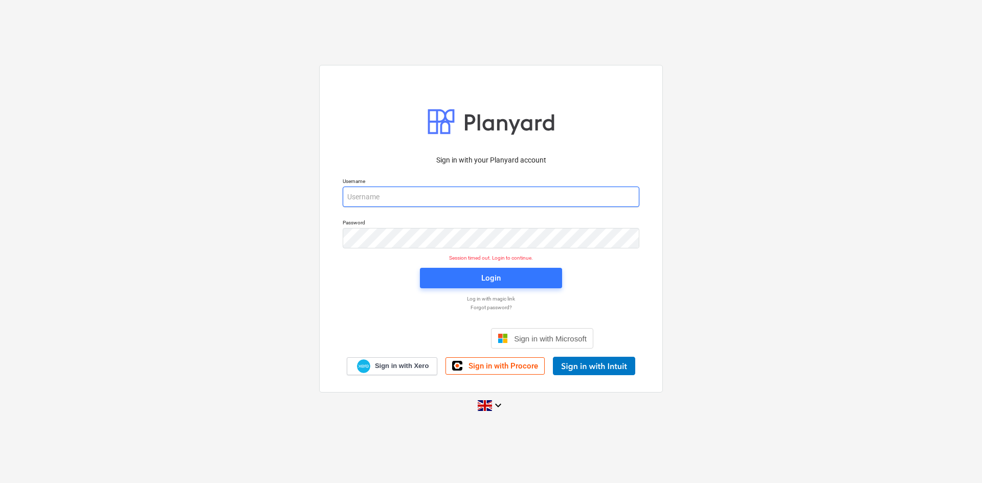
click at [442, 196] on input "email" at bounding box center [491, 197] width 297 height 20
type input "[PERSON_NAME][EMAIL_ADDRESS][DOMAIN_NAME]"
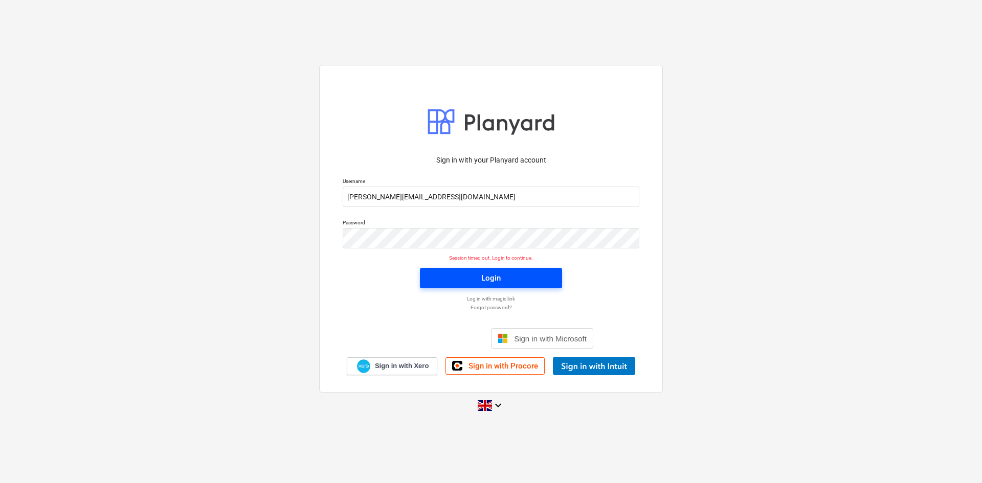
click at [492, 276] on div "Login" at bounding box center [490, 278] width 19 height 13
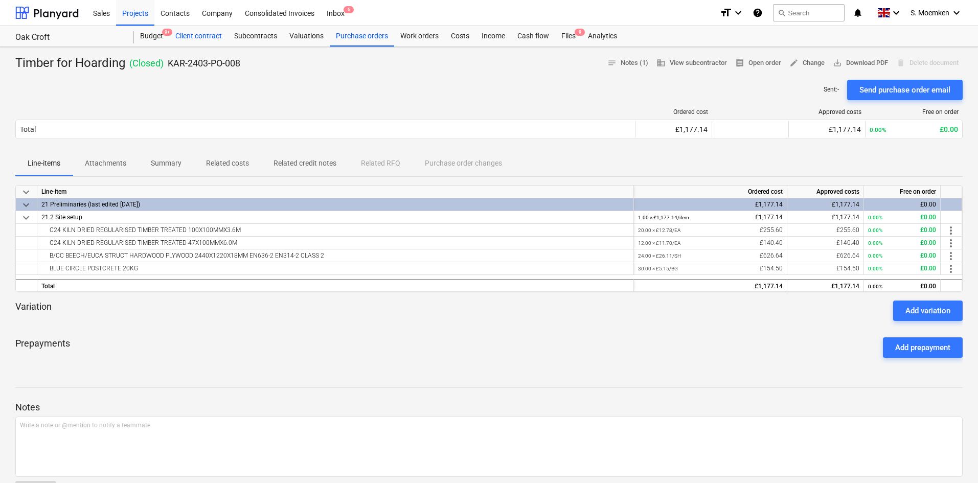
click at [198, 37] on div "Client contract" at bounding box center [198, 36] width 59 height 20
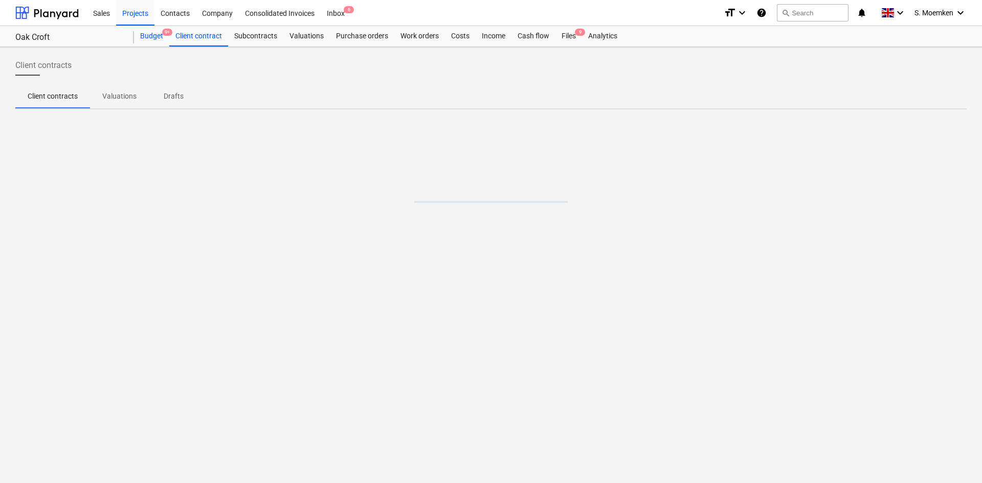
click at [145, 36] on div "Budget 9+" at bounding box center [151, 36] width 35 height 20
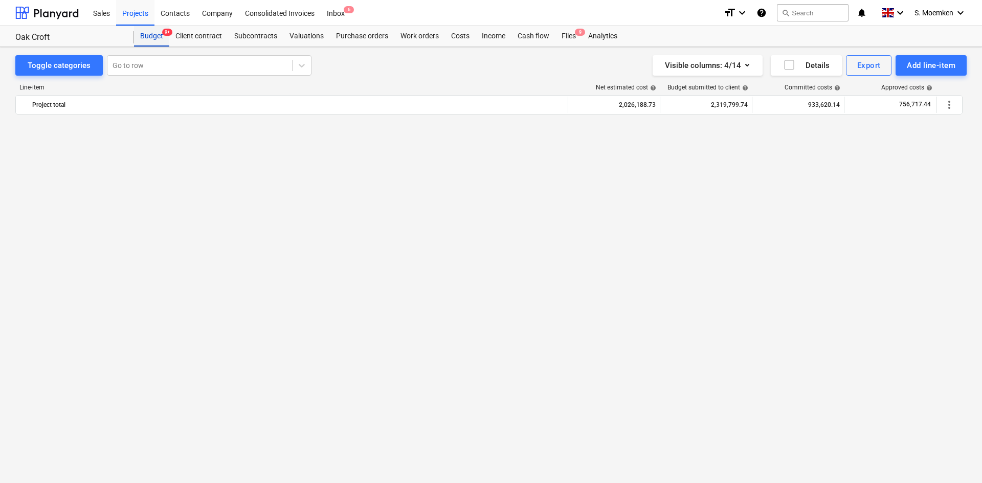
scroll to position [877, 0]
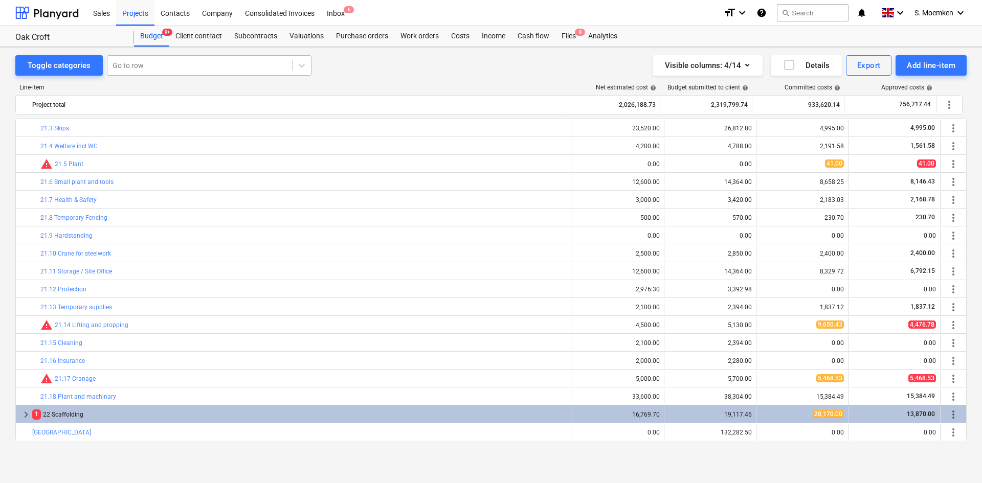
click at [162, 66] on div at bounding box center [200, 65] width 174 height 10
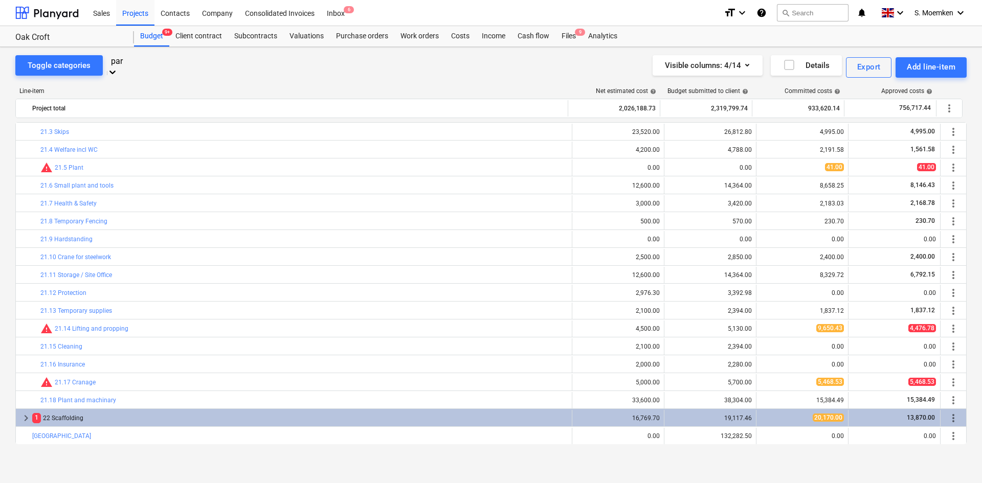
type input "par"
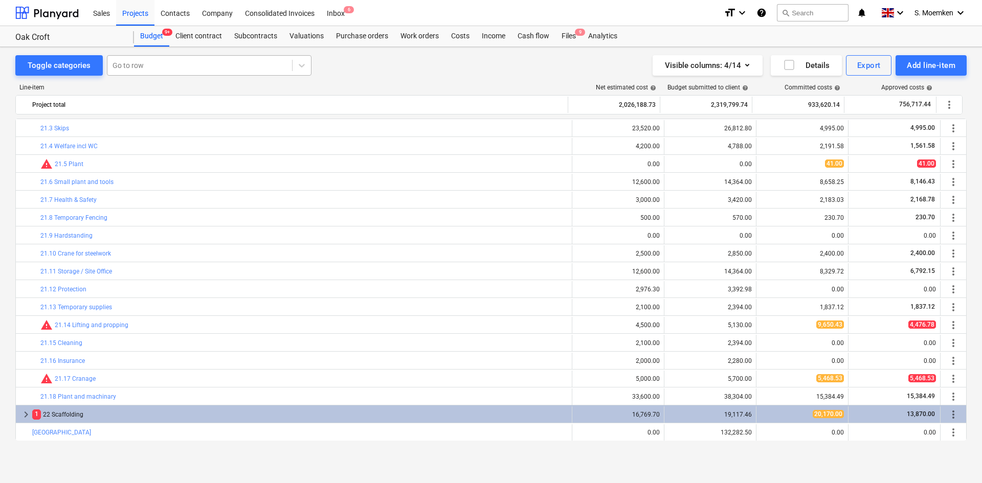
click at [178, 62] on div at bounding box center [200, 65] width 174 height 10
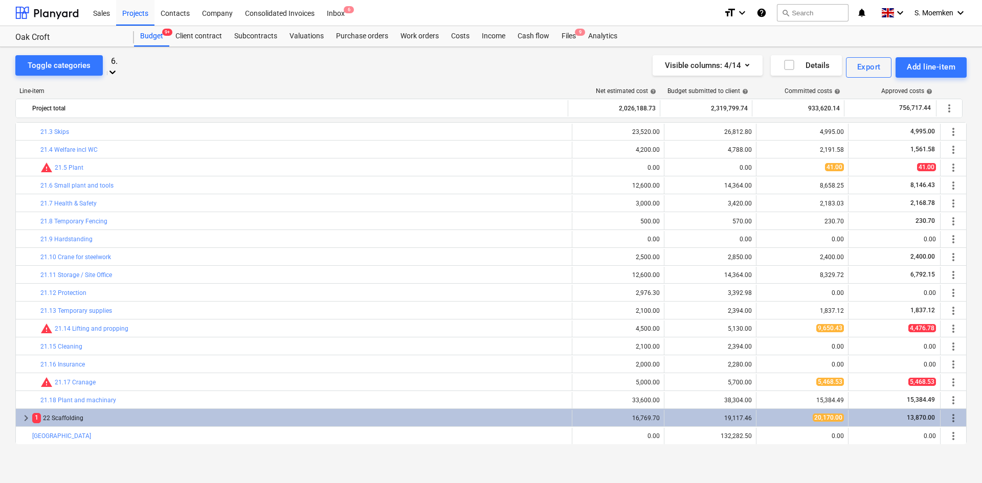
type input "6.1"
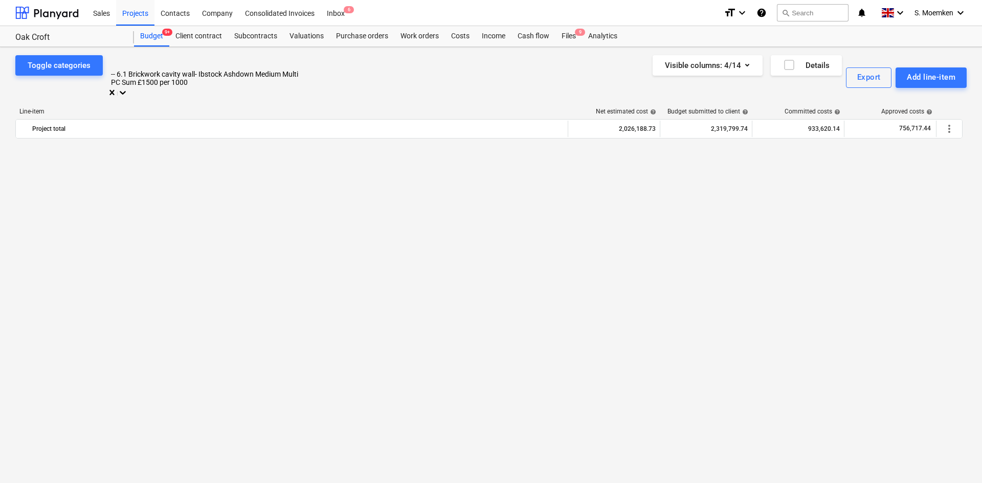
scroll to position [107, 0]
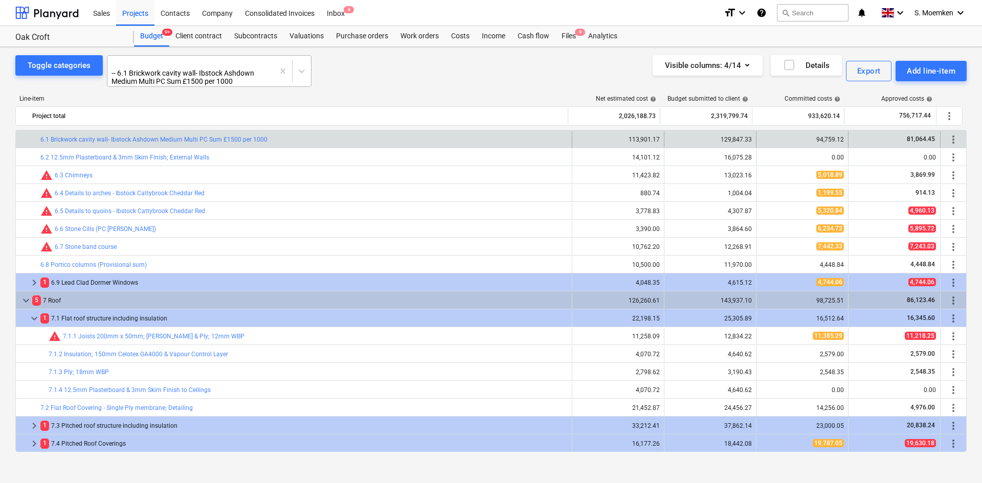
click at [149, 61] on div at bounding box center [191, 63] width 156 height 10
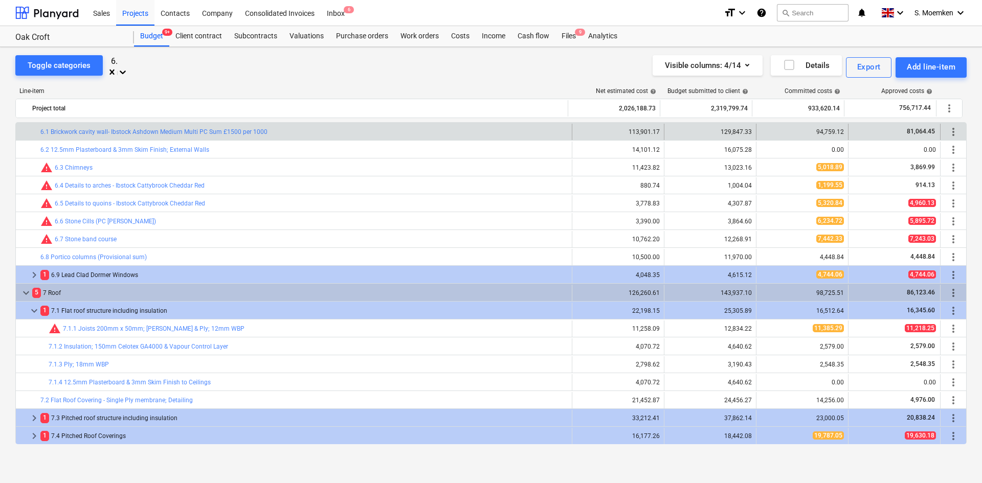
scroll to position [580, 0]
type input "6"
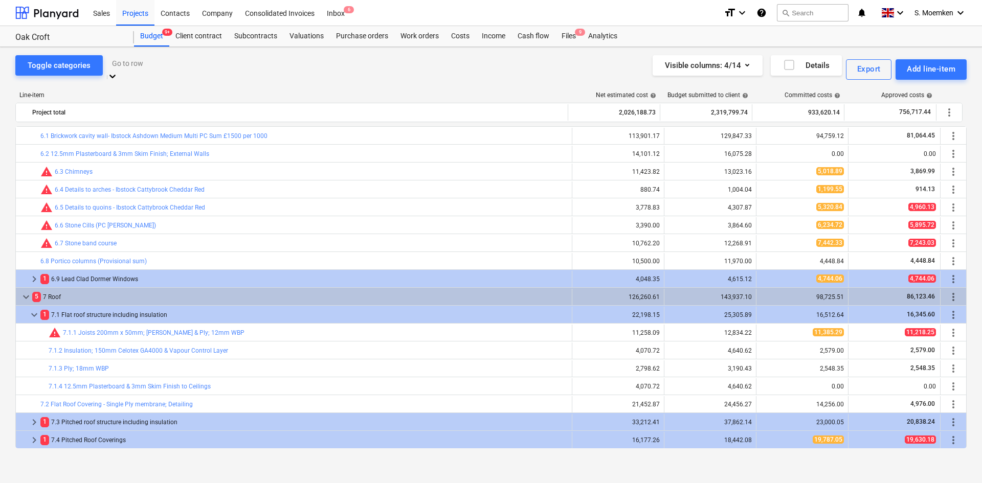
click at [379, 65] on div "Toggle categories All selected options have been cleared. option 1 Site Set Up …" at bounding box center [490, 69] width 951 height 28
click at [158, 61] on div at bounding box center [209, 63] width 194 height 12
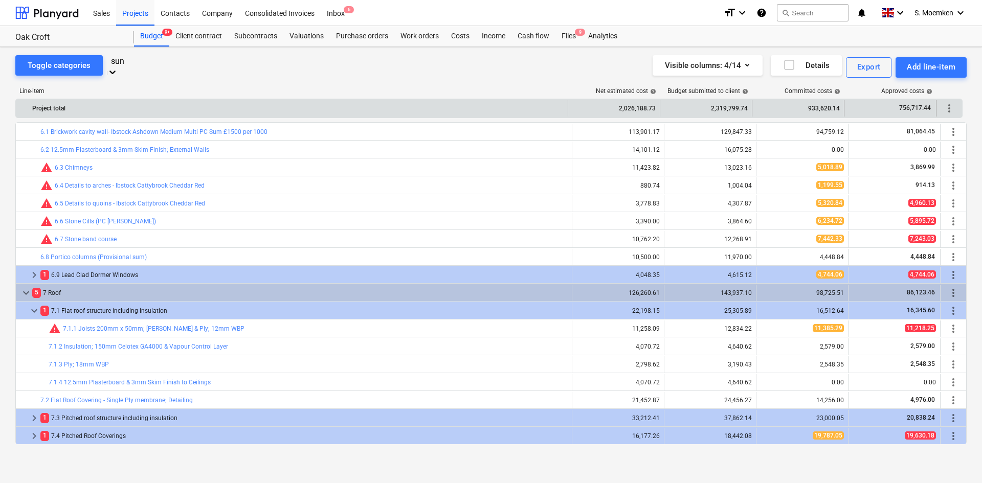
type input "sun"
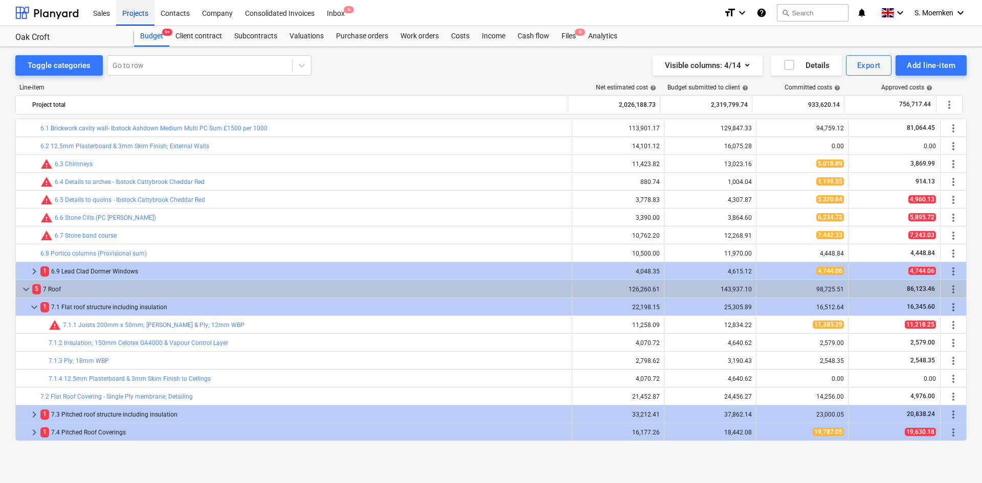
click at [138, 13] on div "Projects" at bounding box center [135, 12] width 38 height 26
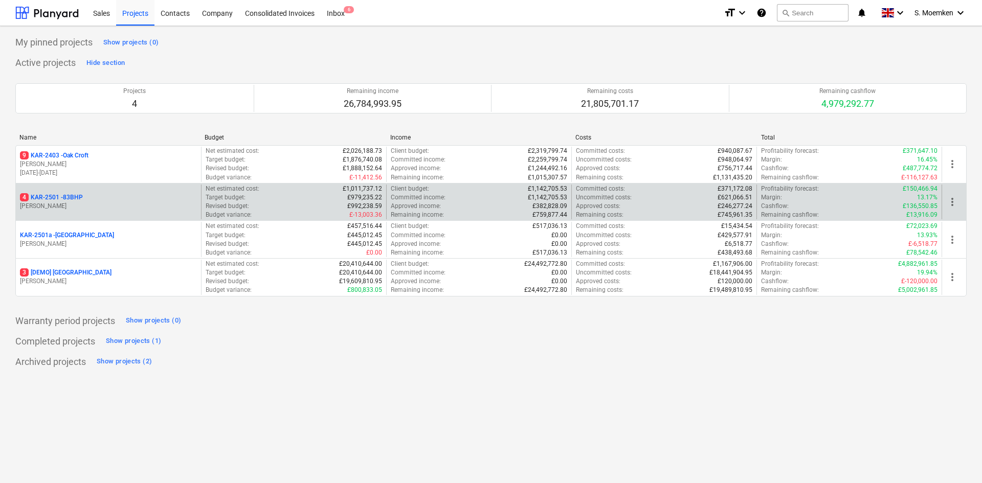
click at [93, 200] on div "4 KAR-2501 - 83BHP" at bounding box center [108, 197] width 177 height 9
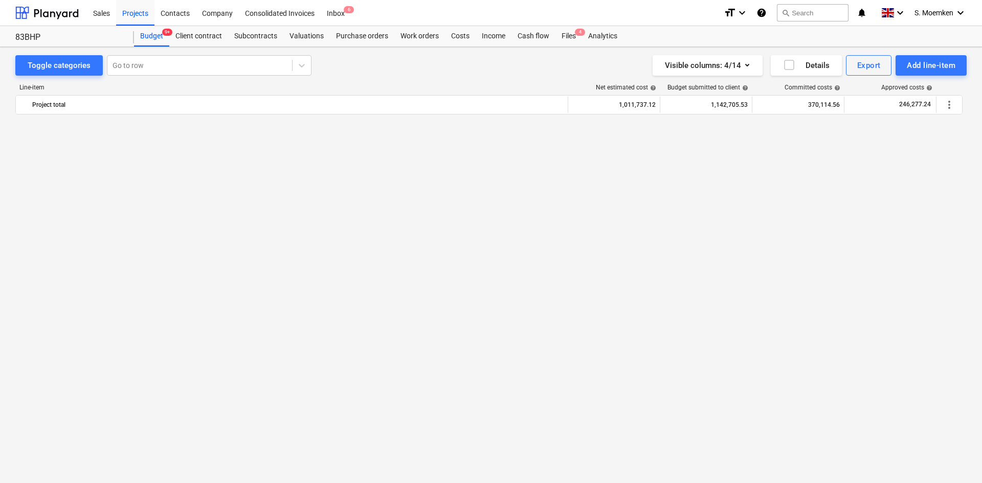
scroll to position [3687, 0]
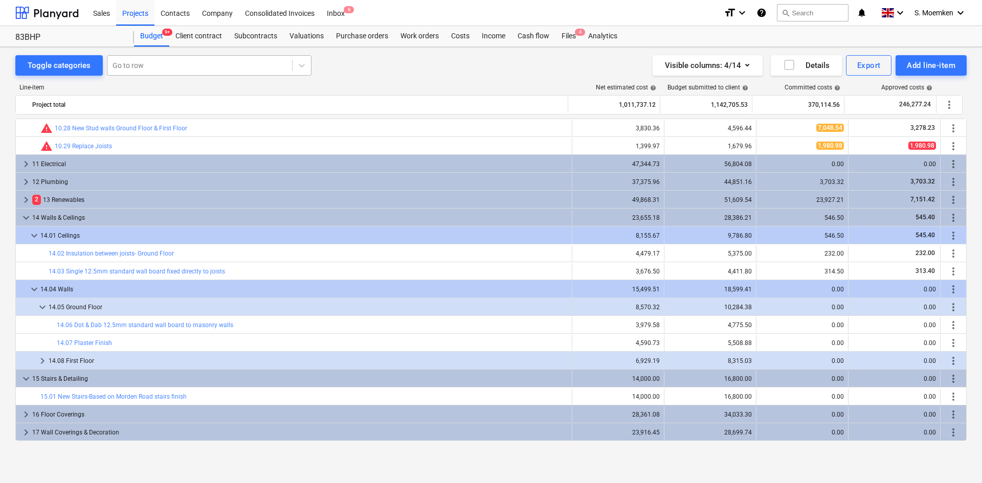
click at [142, 63] on div at bounding box center [200, 65] width 174 height 10
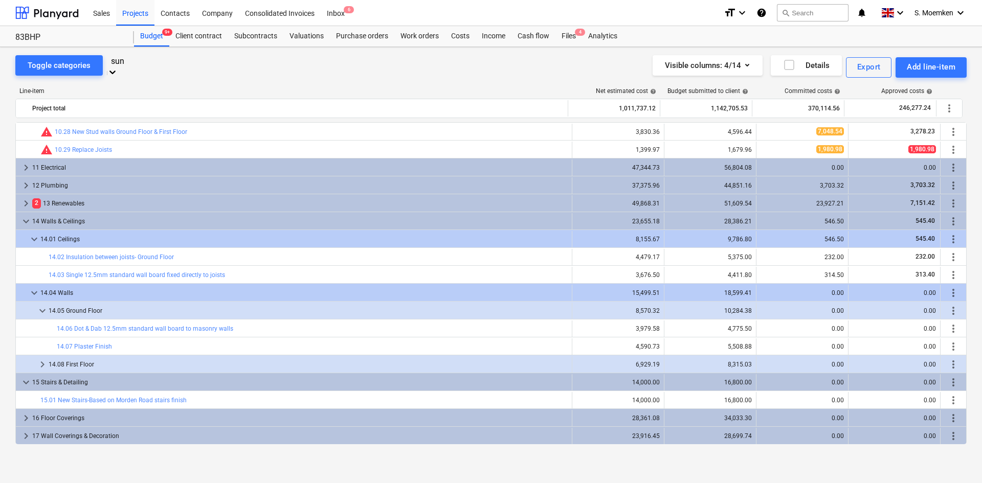
type input "sun"
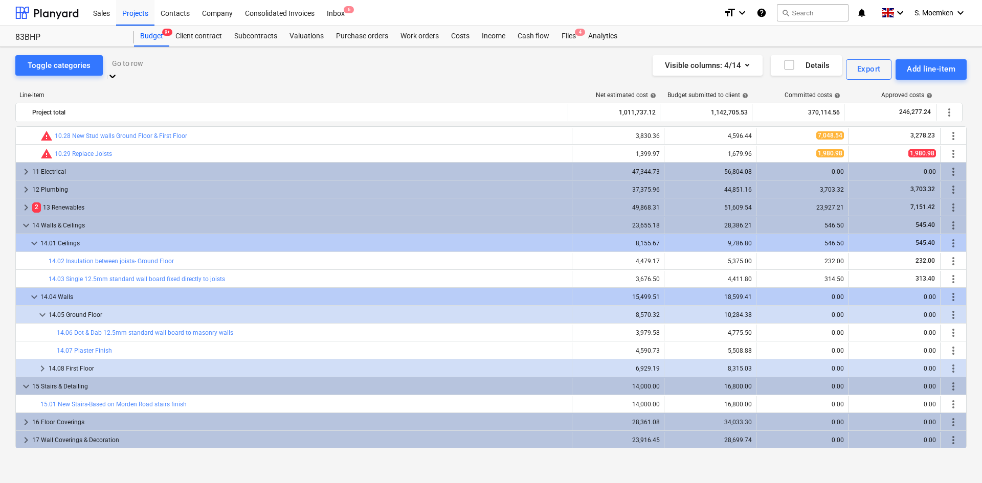
click at [168, 66] on div at bounding box center [209, 63] width 194 height 12
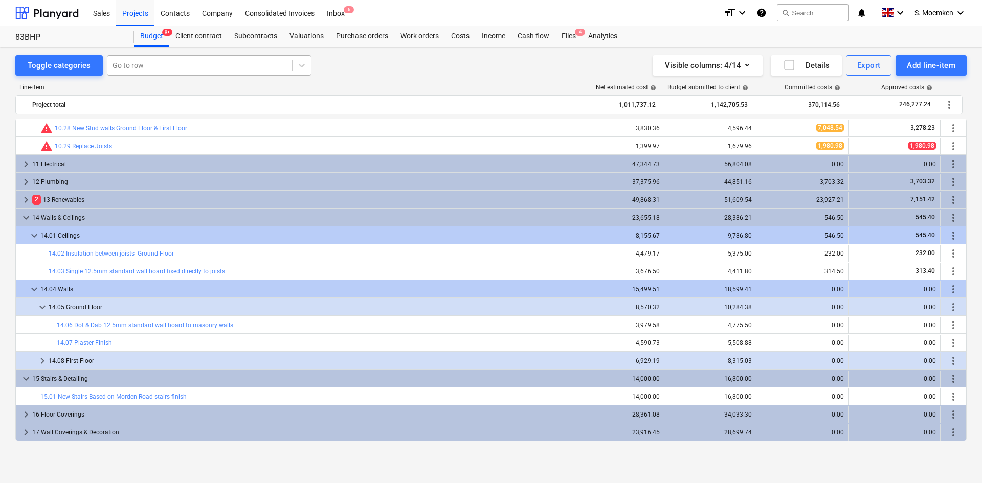
drag, startPoint x: 142, startPoint y: 78, endPoint x: 148, endPoint y: 55, distance: 23.3
click at [142, 78] on div "Line-item Net estimated cost help Budget submitted to client help Committed cos…" at bounding box center [490, 264] width 951 height 377
click at [148, 55] on div "Go to row" at bounding box center [209, 65] width 205 height 20
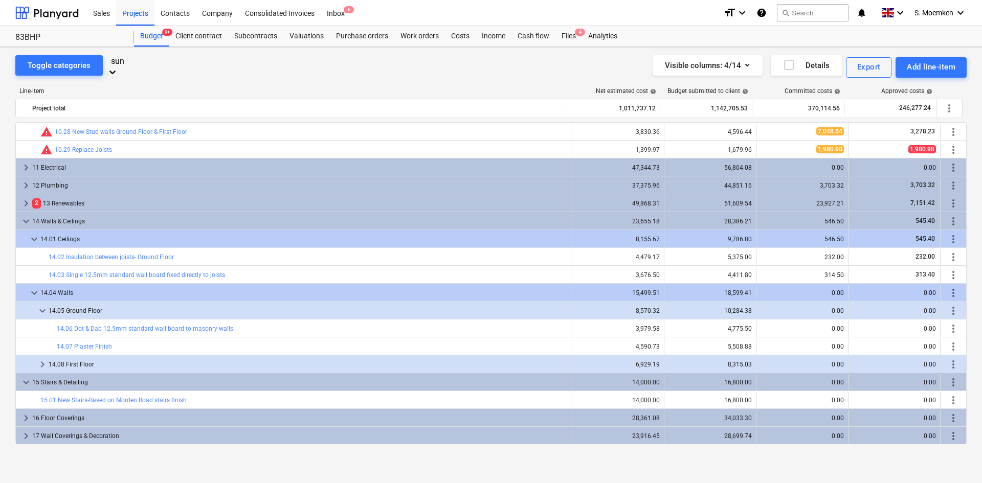
scroll to position [51, 0]
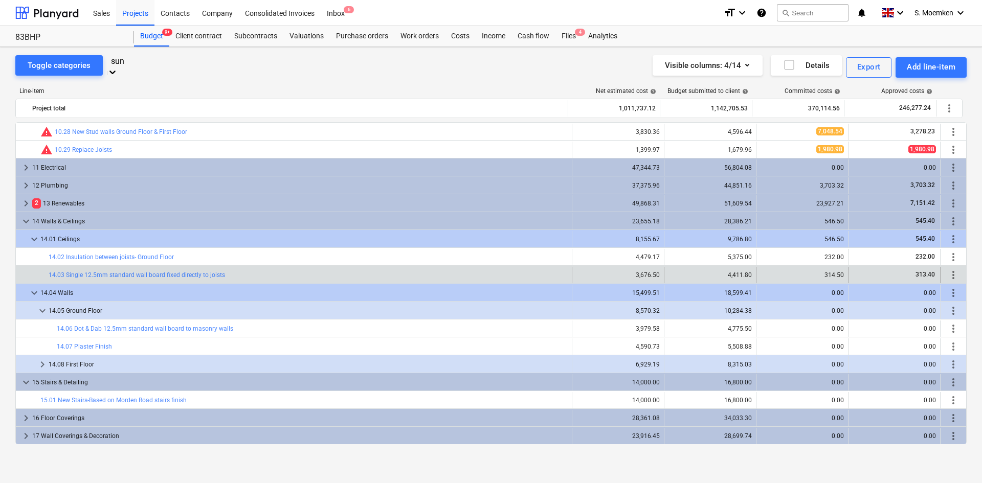
type input "sun"
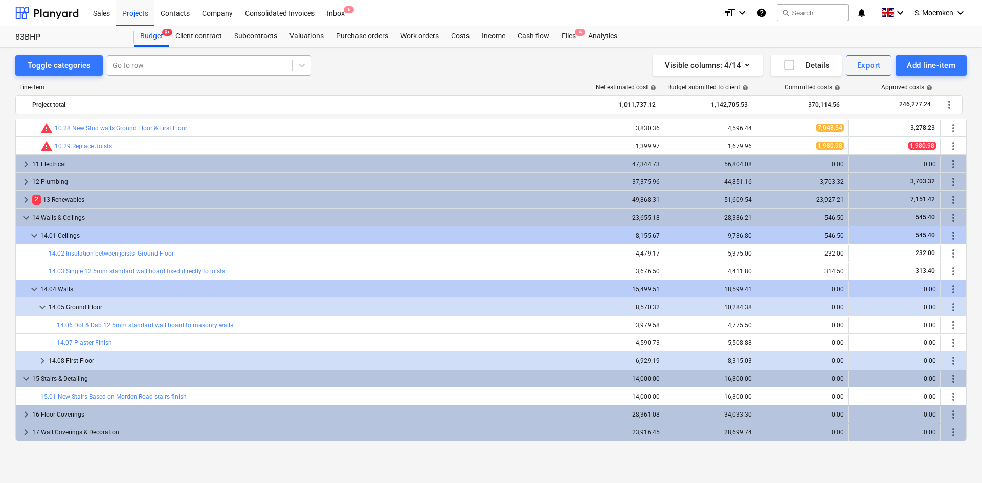
click at [155, 62] on div at bounding box center [200, 65] width 174 height 10
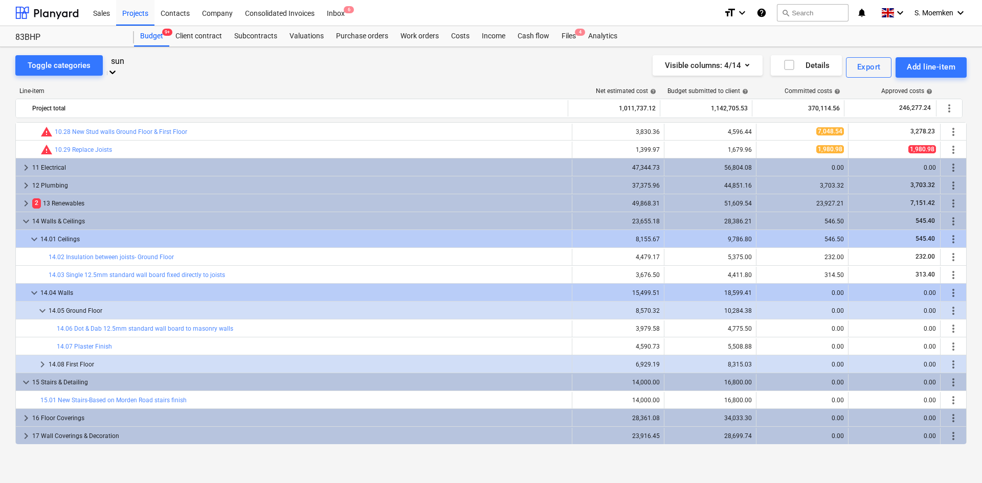
type input "sun"
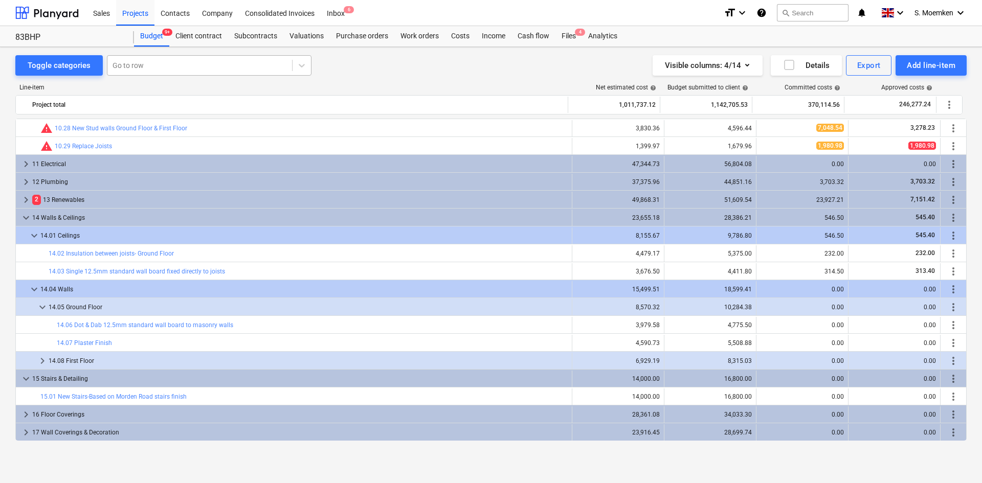
click at [149, 64] on div at bounding box center [200, 65] width 174 height 10
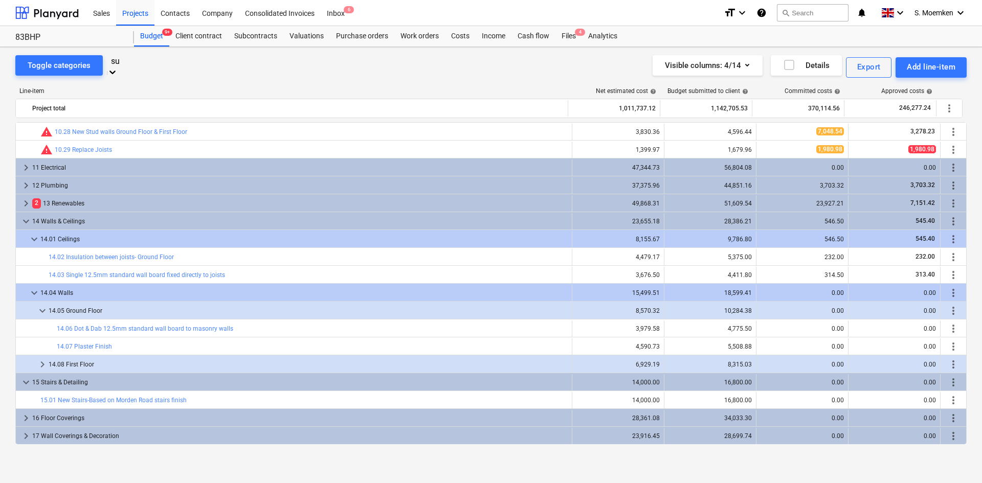
type input "sun"
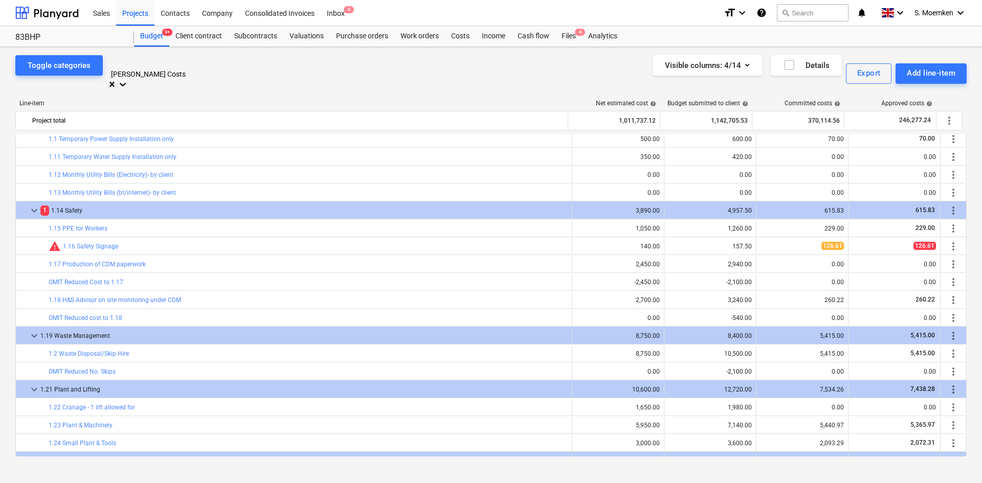
scroll to position [614, 0]
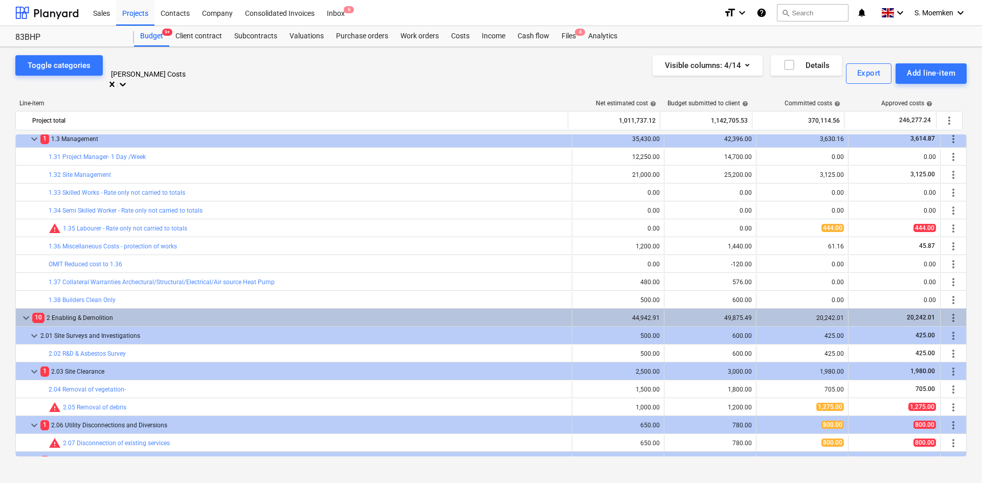
click at [188, 67] on div at bounding box center [209, 63] width 194 height 12
click at [176, 483] on div "[PERSON_NAME] Costs" at bounding box center [491, 489] width 982 height 8
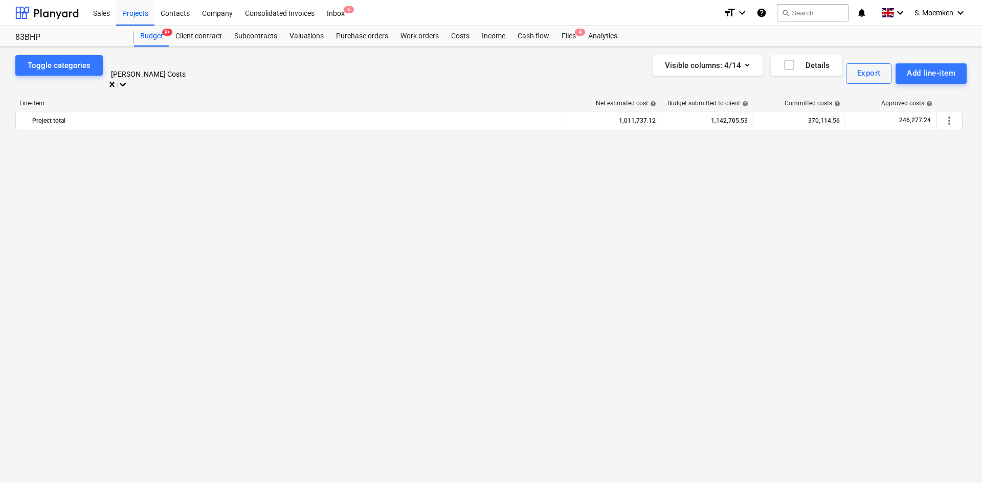
scroll to position [0, 0]
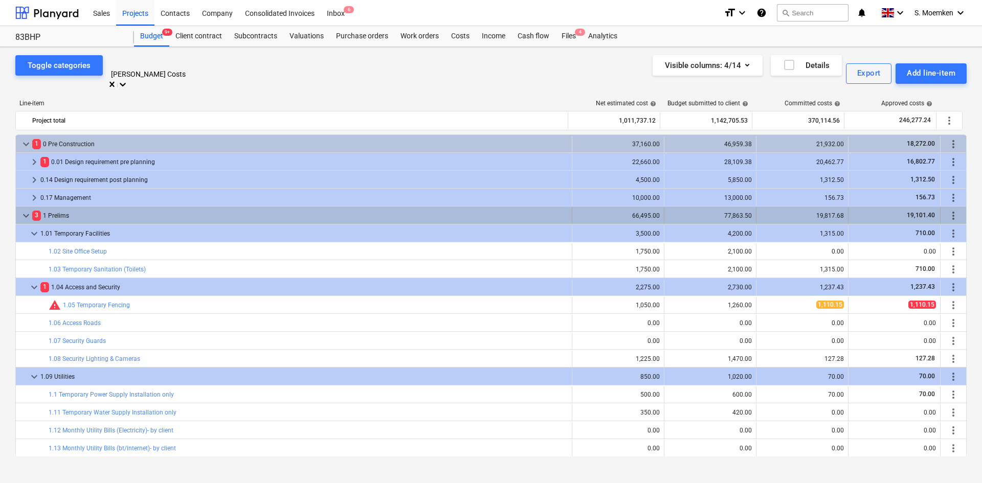
click at [28, 210] on span "keyboard_arrow_down" at bounding box center [26, 216] width 12 height 12
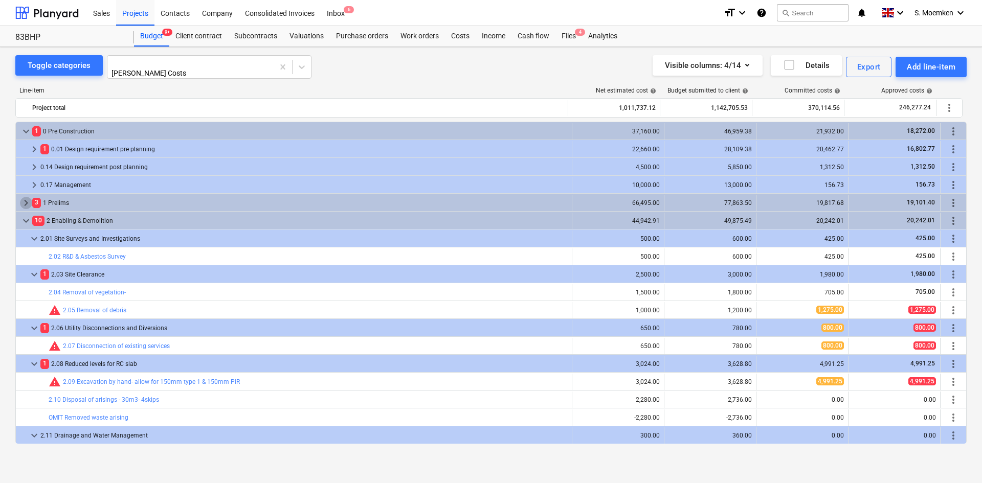
click at [28, 199] on span "keyboard_arrow_right" at bounding box center [26, 203] width 12 height 12
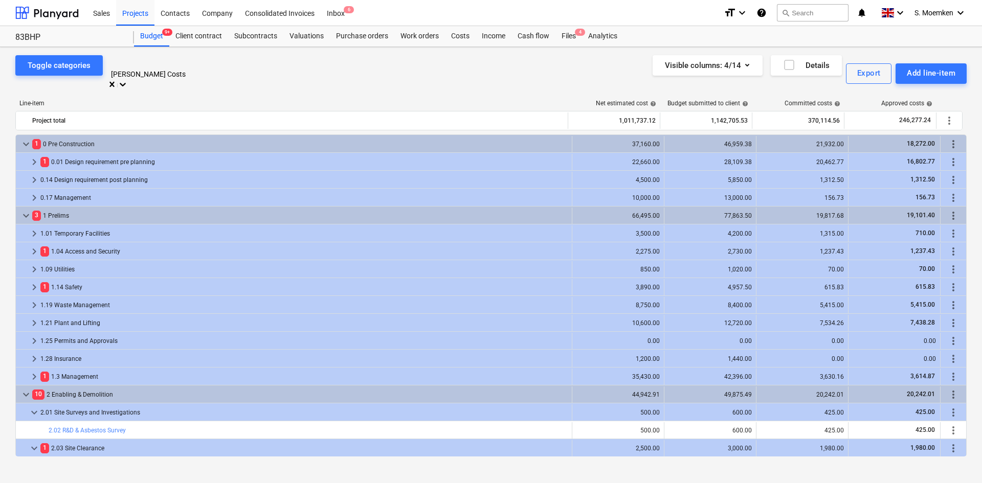
click at [176, 65] on div at bounding box center [209, 63] width 194 height 12
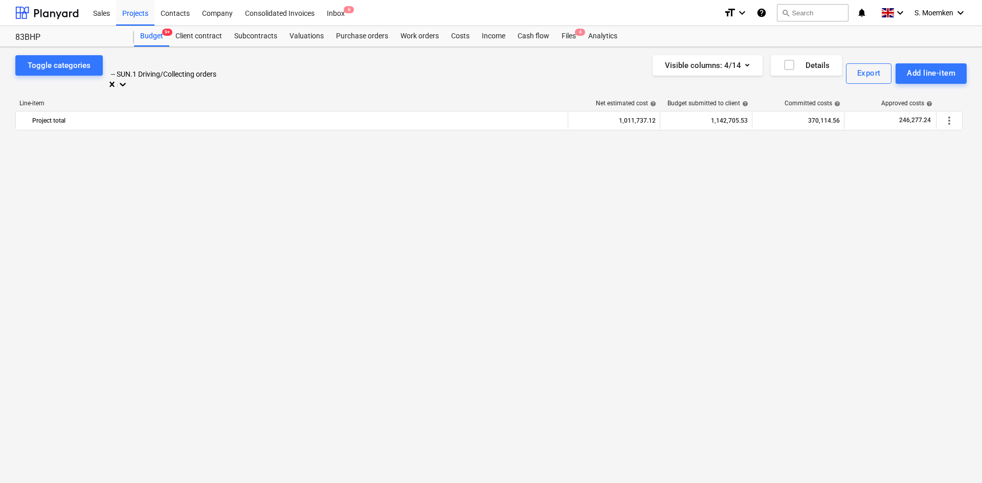
scroll to position [4027, 0]
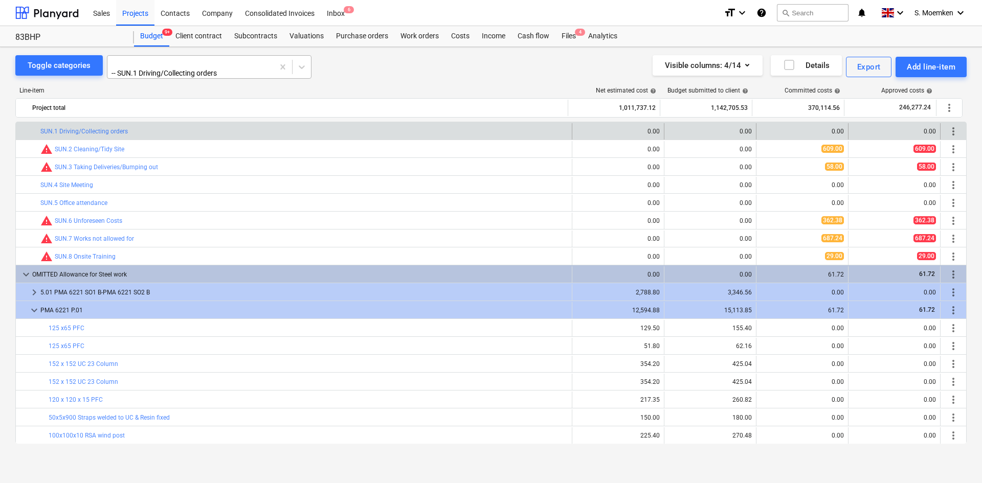
click at [235, 65] on div at bounding box center [191, 63] width 156 height 10
type input "kitchen"
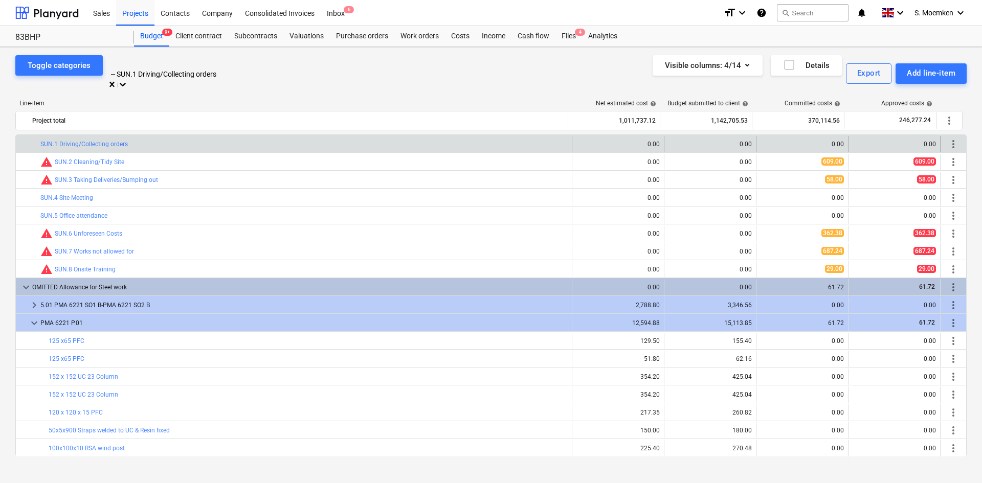
drag, startPoint x: 159, startPoint y: 63, endPoint x: 127, endPoint y: 64, distance: 31.2
click at [127, 64] on div at bounding box center [209, 63] width 194 height 12
click at [175, 64] on div at bounding box center [209, 63] width 194 height 12
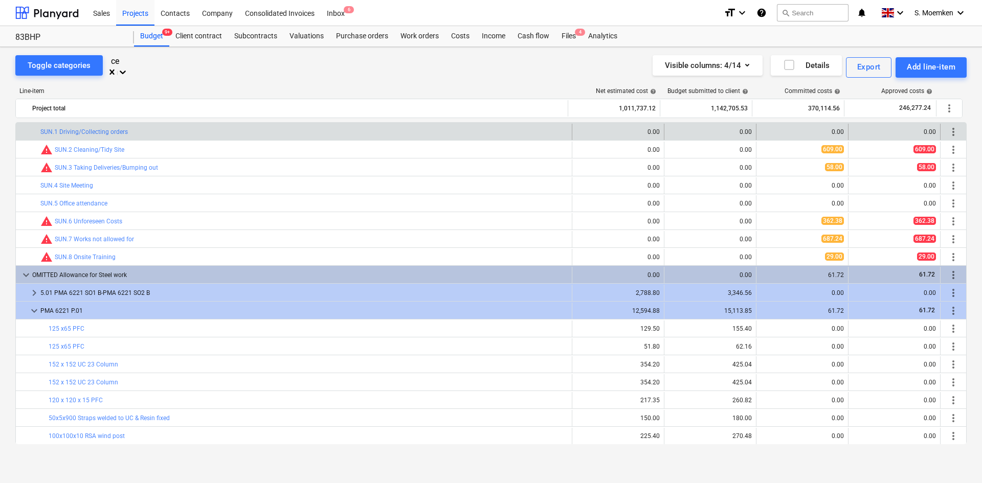
scroll to position [2567, 0]
type input "ceiling"
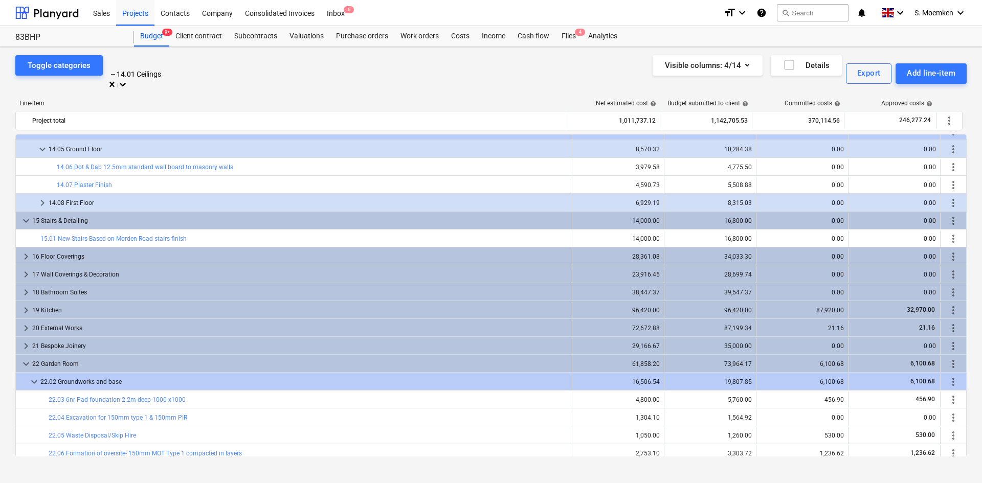
scroll to position [3171, 0]
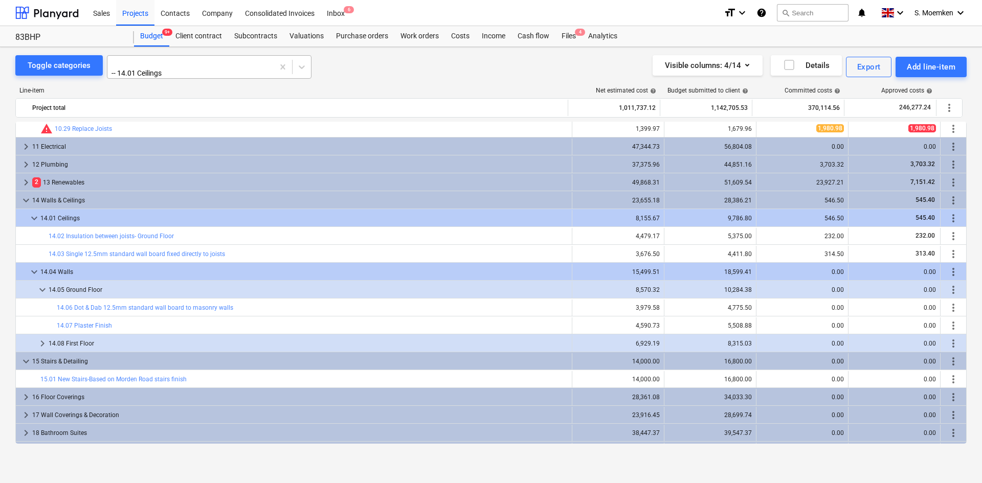
click at [176, 61] on div at bounding box center [191, 63] width 156 height 10
type input "dem"
click at [159, 483] on div "2 Enabling & Demolition" at bounding box center [491, 487] width 982 height 8
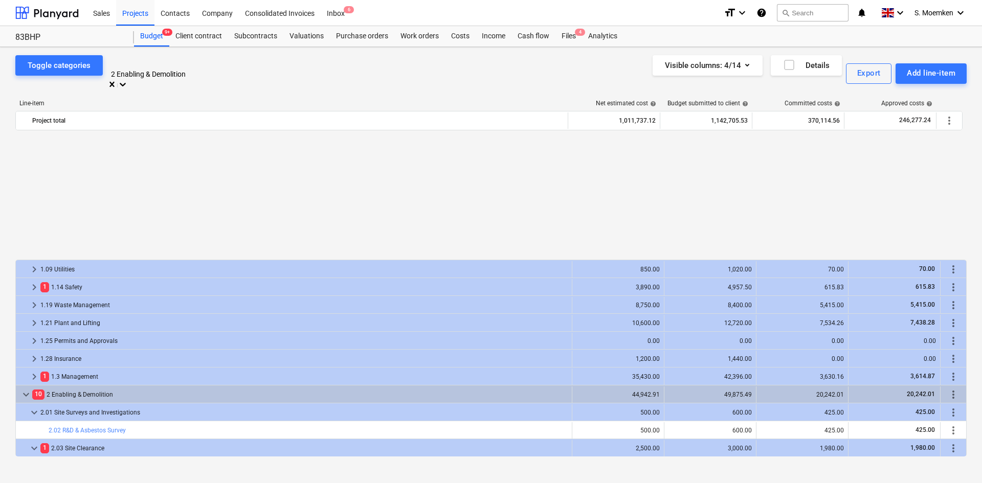
scroll to position [153, 0]
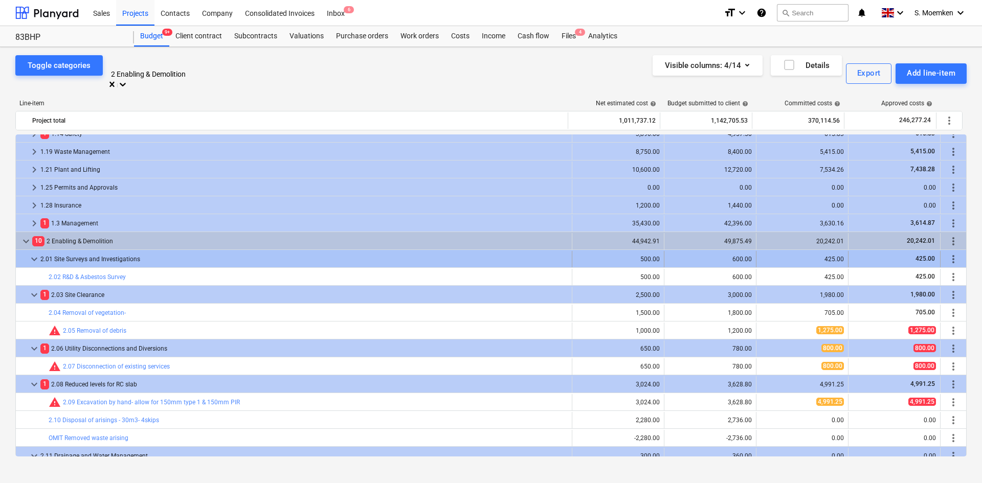
click at [34, 253] on span "keyboard_arrow_down" at bounding box center [34, 259] width 12 height 12
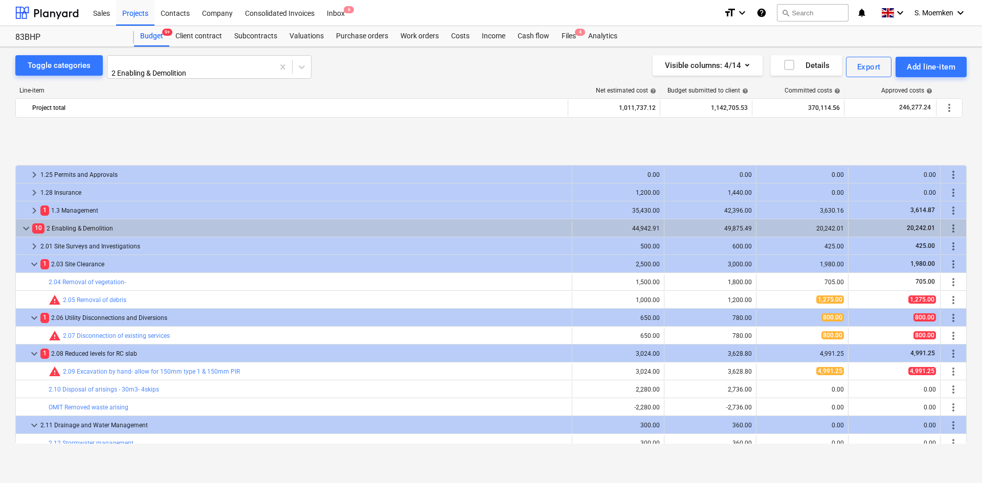
scroll to position [256, 0]
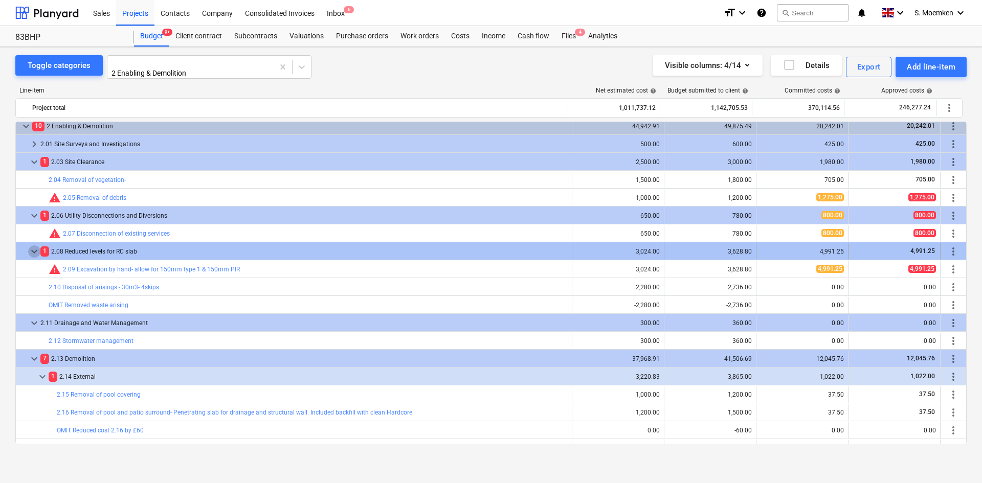
click at [32, 248] on span "keyboard_arrow_down" at bounding box center [34, 251] width 12 height 12
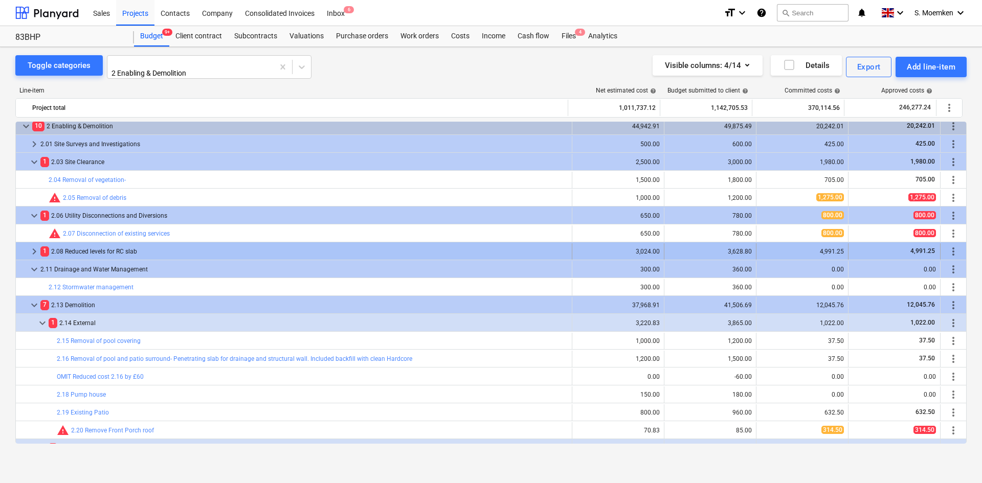
click at [33, 246] on span "keyboard_arrow_right" at bounding box center [34, 251] width 12 height 12
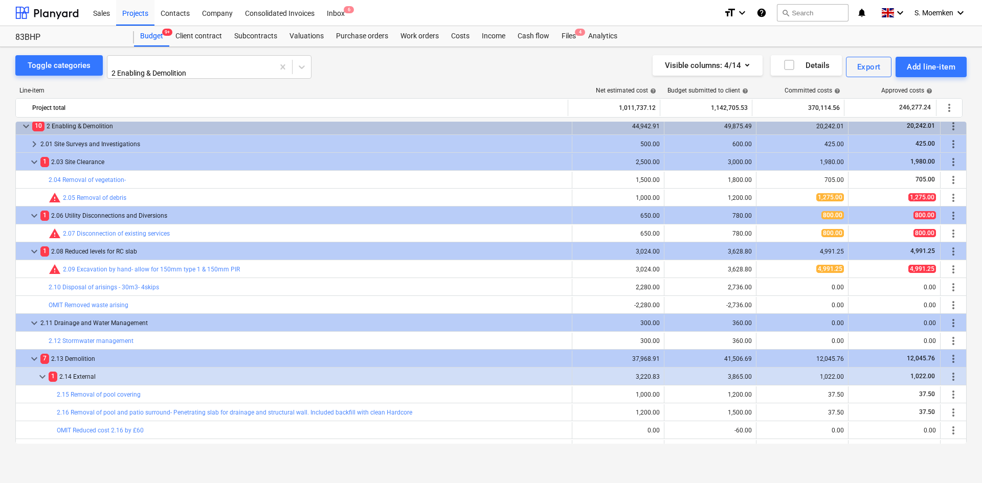
click at [33, 246] on span "keyboard_arrow_down" at bounding box center [34, 251] width 12 height 12
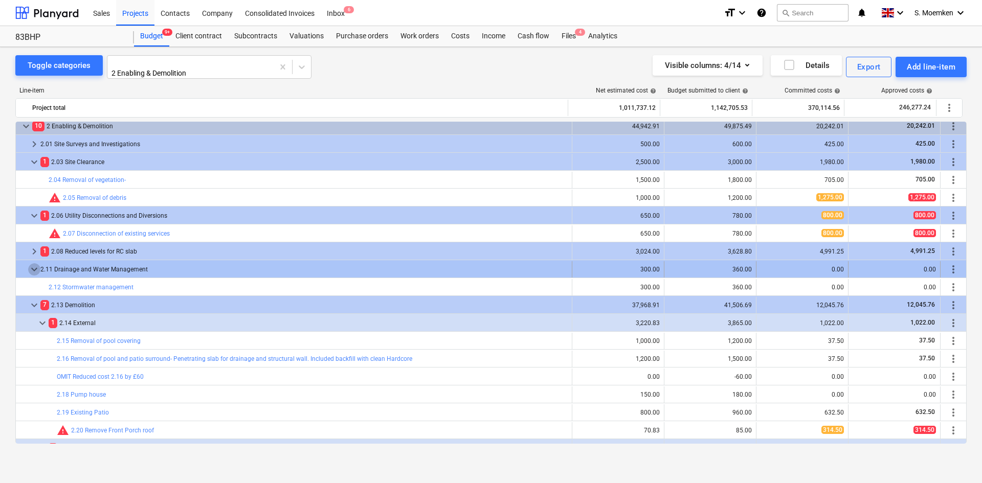
click at [36, 264] on span "keyboard_arrow_down" at bounding box center [34, 269] width 12 height 12
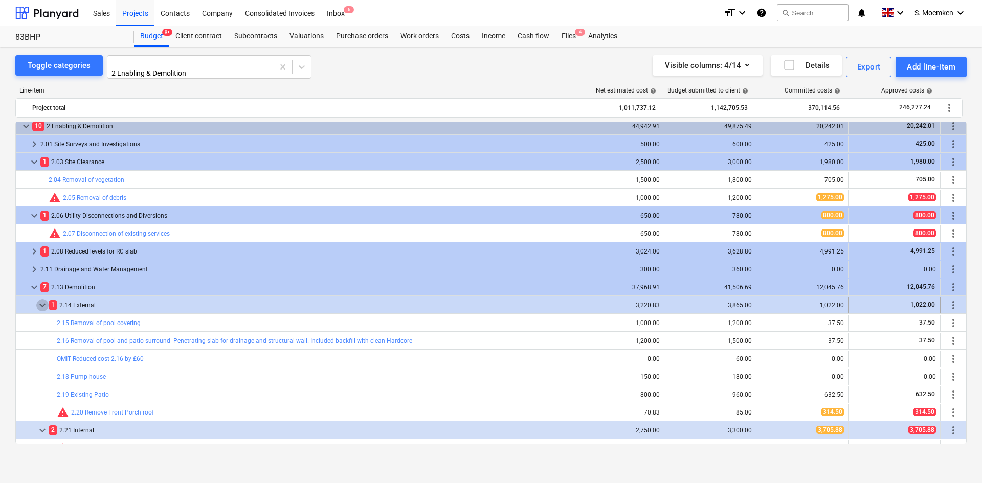
click at [44, 301] on span "keyboard_arrow_down" at bounding box center [42, 305] width 12 height 12
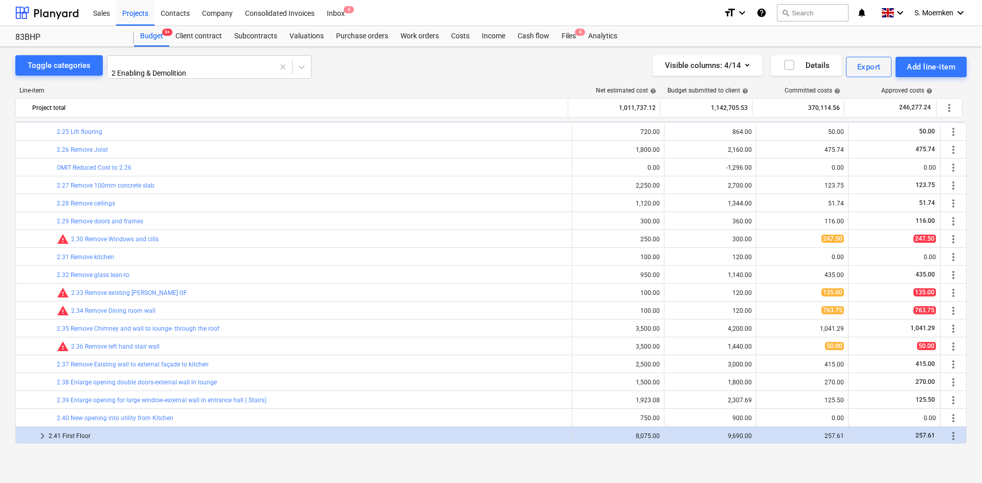
scroll to position [716, 0]
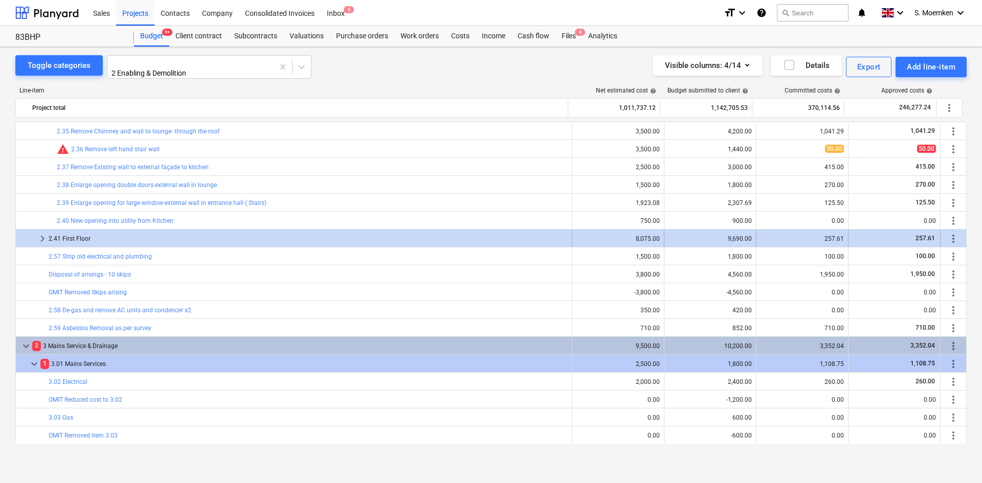
click at [41, 238] on span "keyboard_arrow_right" at bounding box center [42, 239] width 12 height 12
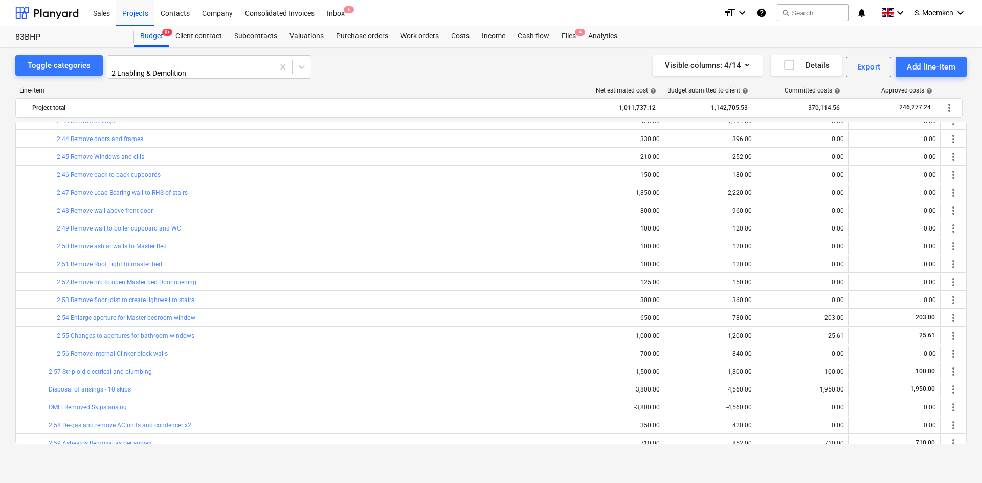
scroll to position [920, 0]
